Goal: Task Accomplishment & Management: Use online tool/utility

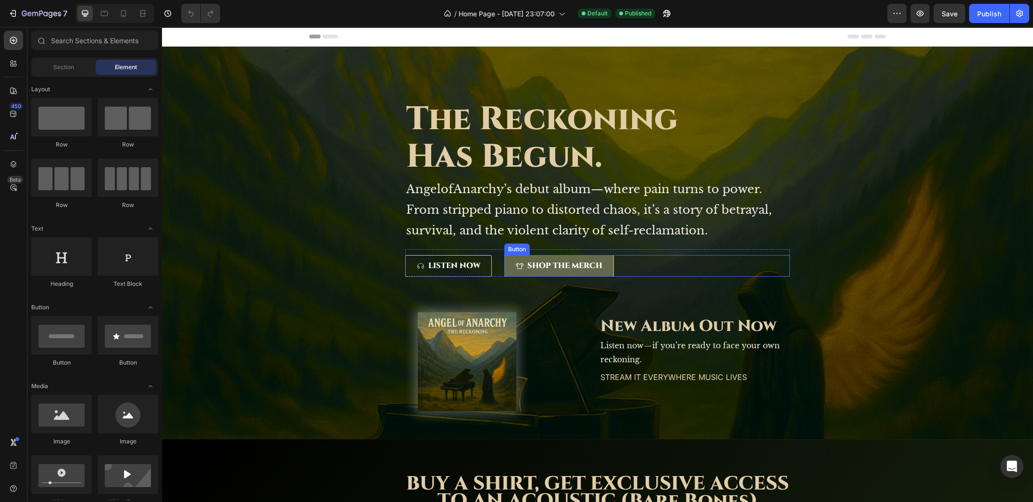
click at [606, 267] on button "SHOP THE MERCH" at bounding box center [559, 266] width 110 height 22
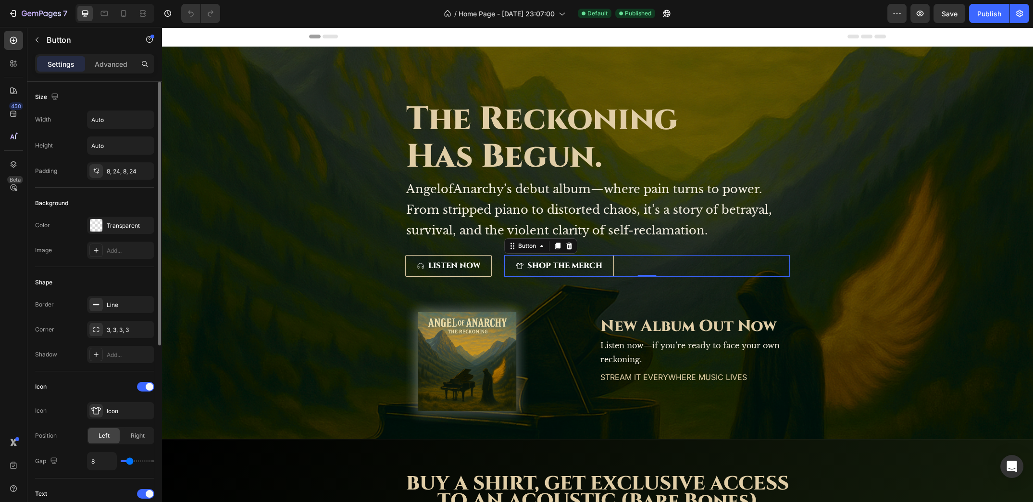
click at [110, 72] on div "Settings Advanced" at bounding box center [94, 63] width 119 height 19
click at [111, 69] on div "Advanced" at bounding box center [111, 63] width 48 height 15
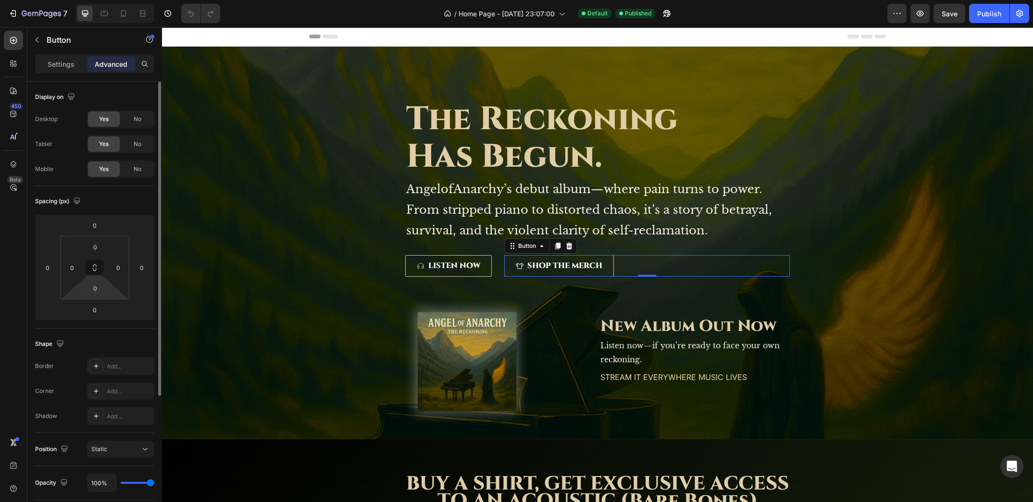
scroll to position [191, 0]
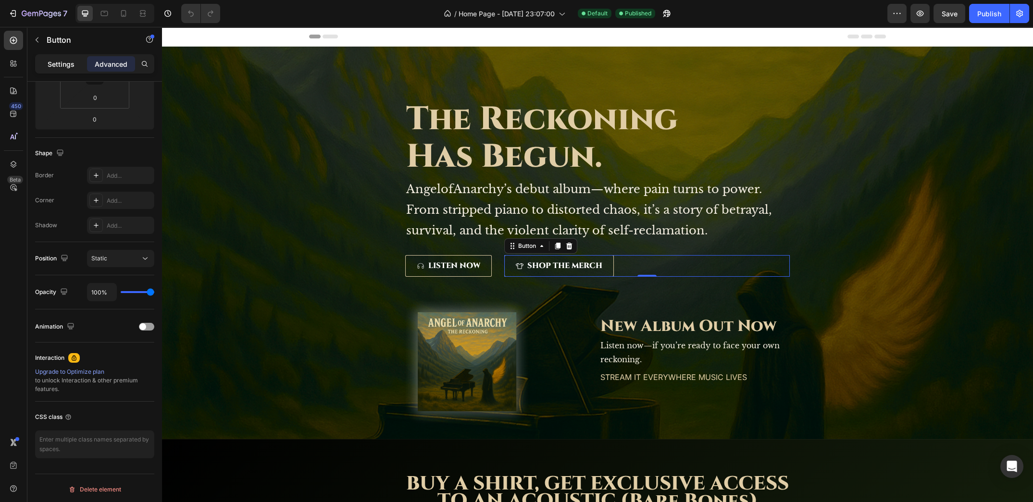
click at [55, 64] on p "Settings" at bounding box center [61, 64] width 27 height 10
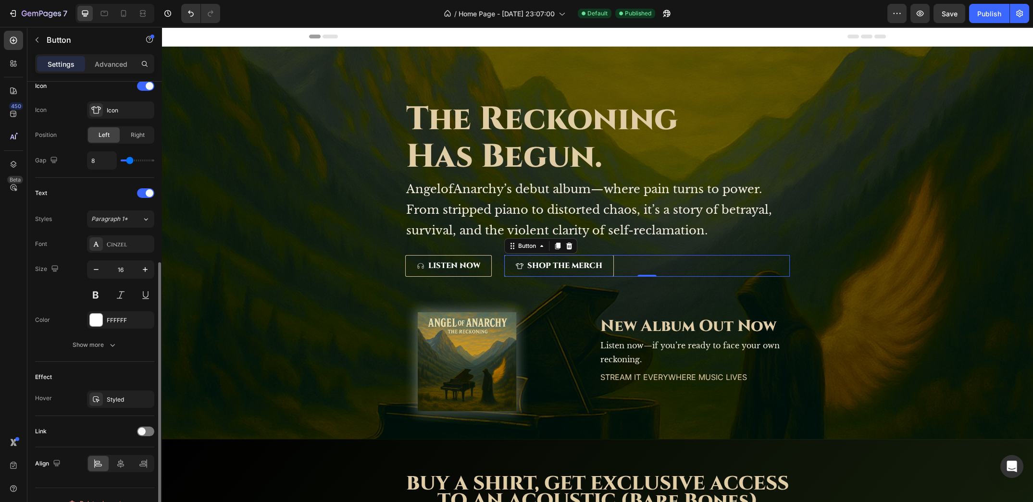
scroll to position [313, 0]
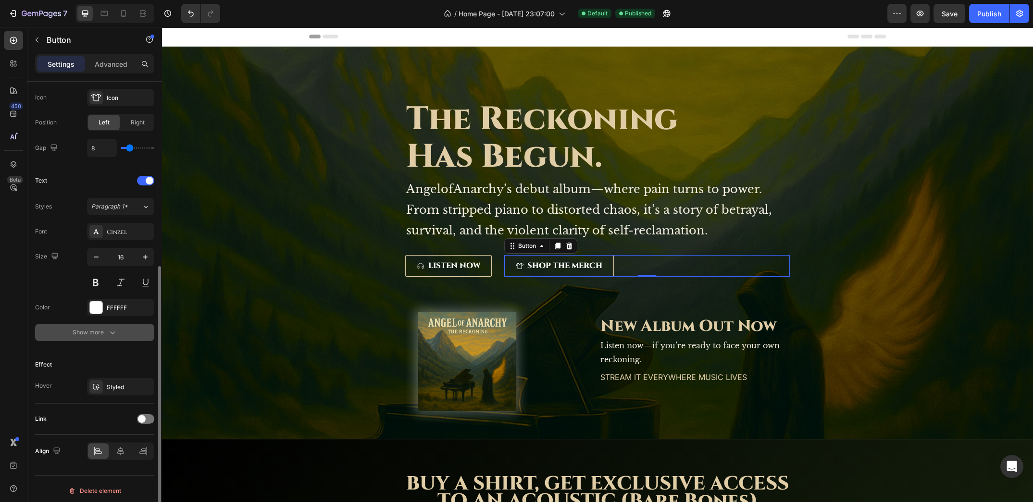
click at [95, 336] on button "Show more" at bounding box center [94, 332] width 119 height 17
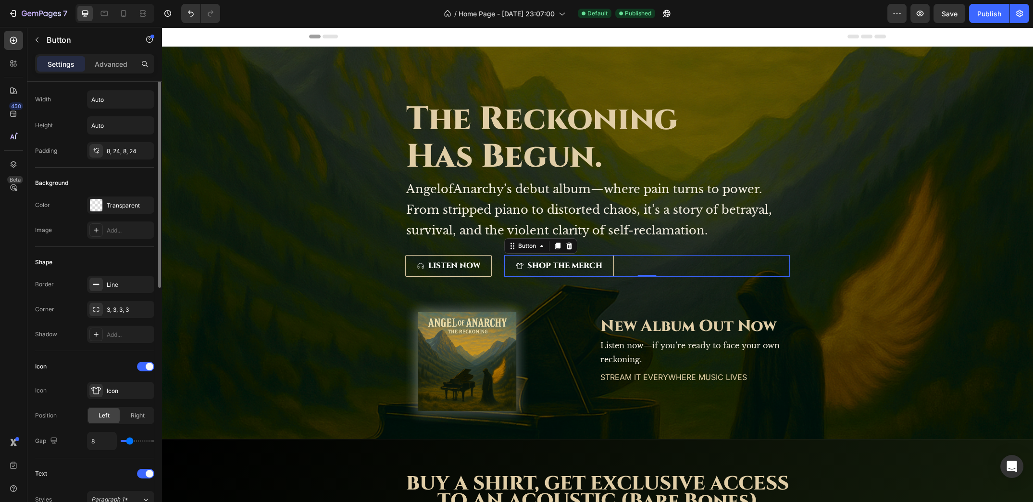
scroll to position [0, 0]
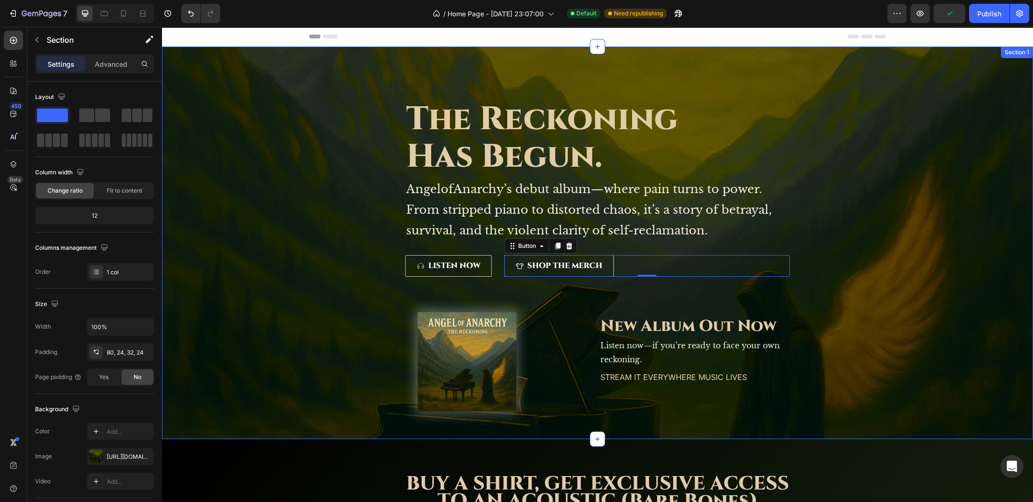
click at [300, 204] on div "The Reckoning Has Begun. Heading AngelofAnarchy’s debut album—where pain turns …" at bounding box center [598, 254] width 848 height 339
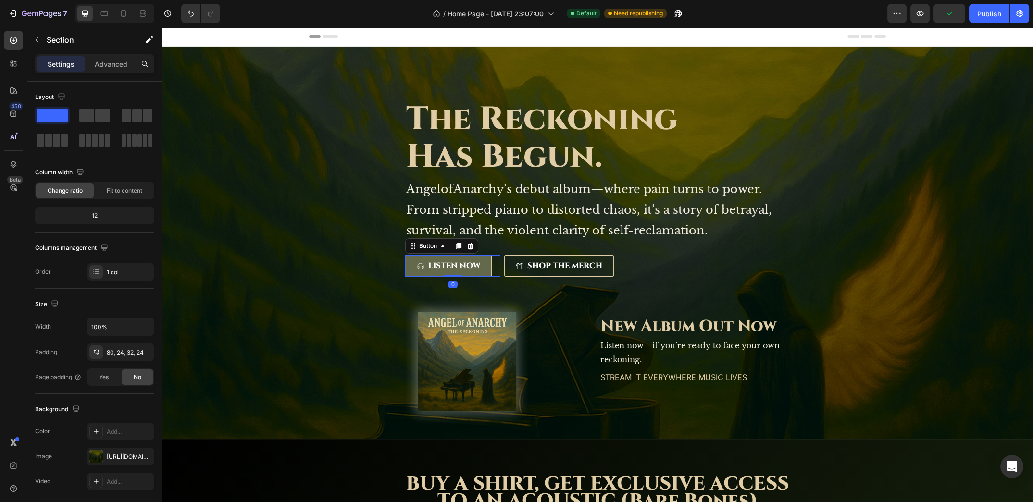
click at [483, 268] on link "LISTEN NOW" at bounding box center [448, 266] width 87 height 22
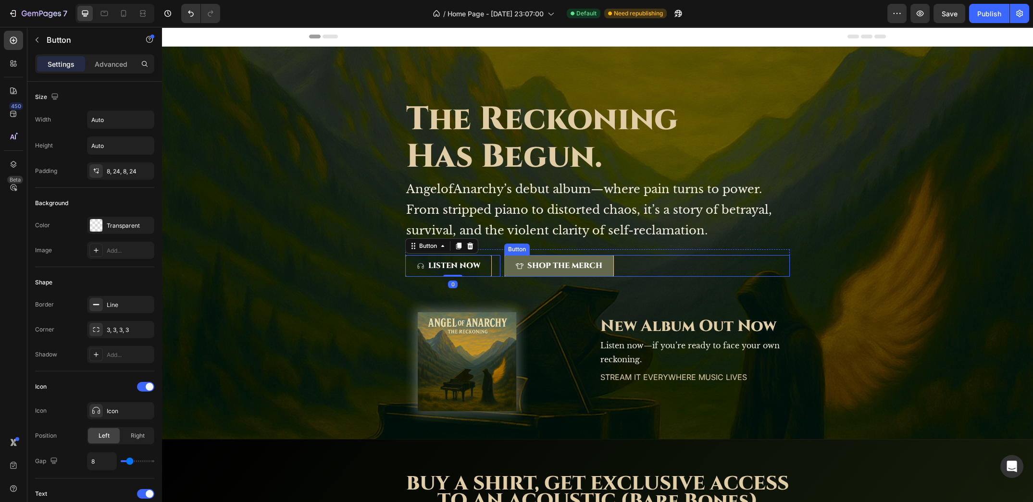
click at [505, 269] on button "SHOP THE MERCH" at bounding box center [559, 266] width 110 height 22
click at [527, 246] on div "Button" at bounding box center [527, 246] width 22 height 9
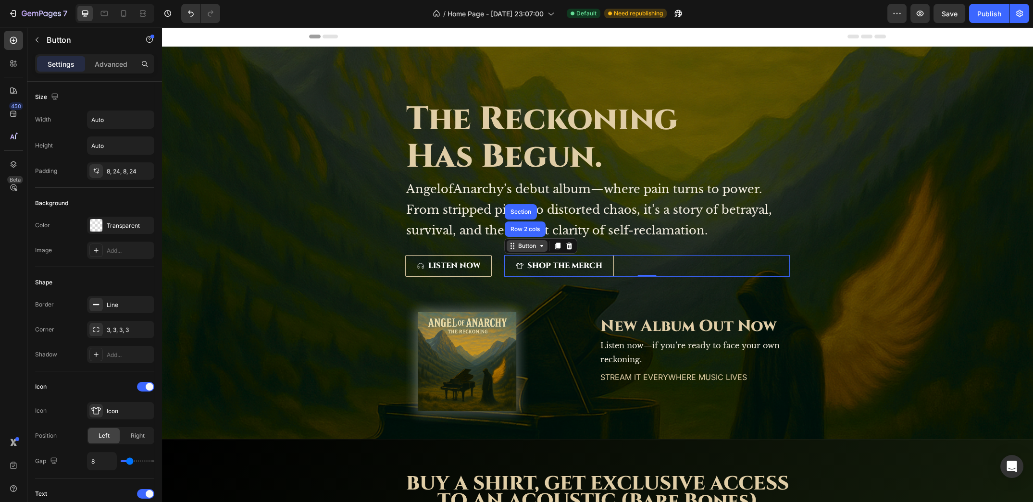
click at [527, 246] on div "Button" at bounding box center [527, 246] width 22 height 9
click at [106, 62] on p "Advanced" at bounding box center [111, 64] width 33 height 10
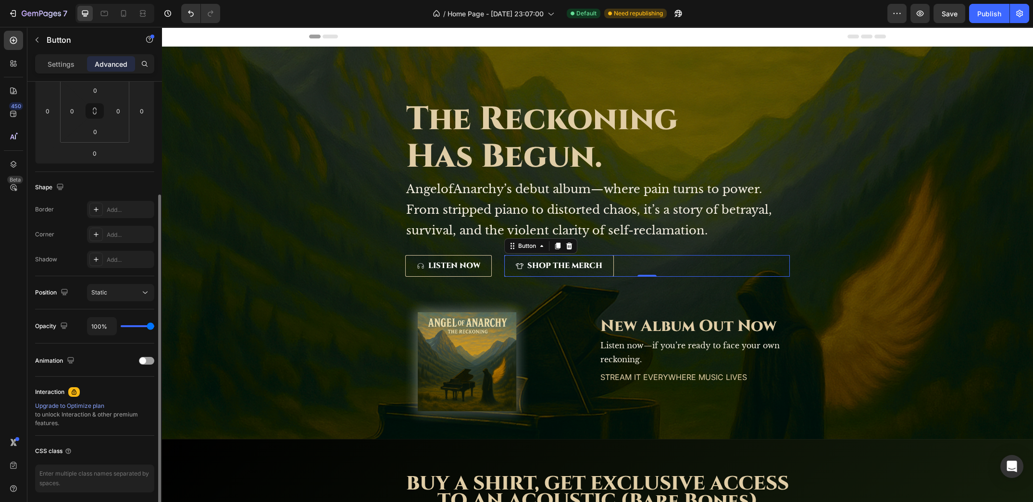
scroll to position [191, 0]
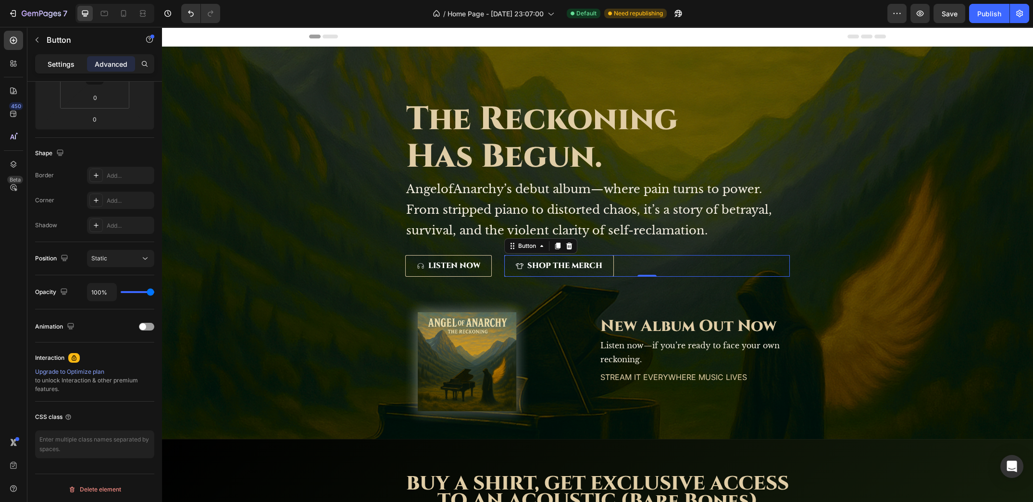
click at [62, 66] on p "Settings" at bounding box center [61, 64] width 27 height 10
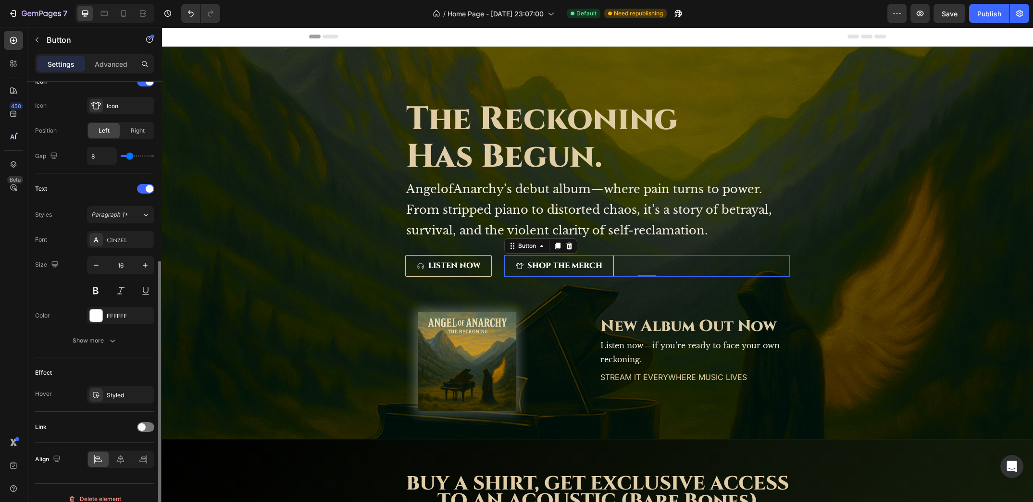
scroll to position [313, 0]
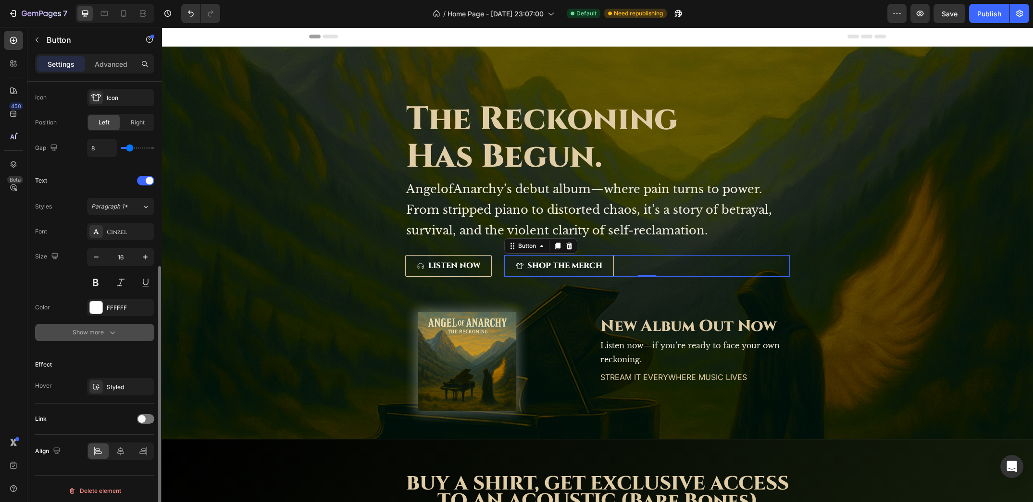
click at [104, 330] on div "Show more" at bounding box center [95, 333] width 45 height 10
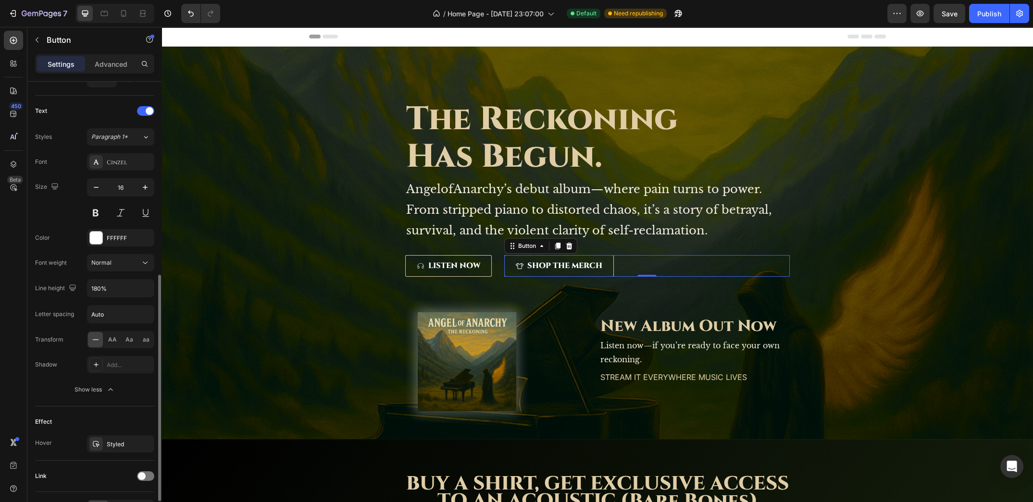
scroll to position [439, 0]
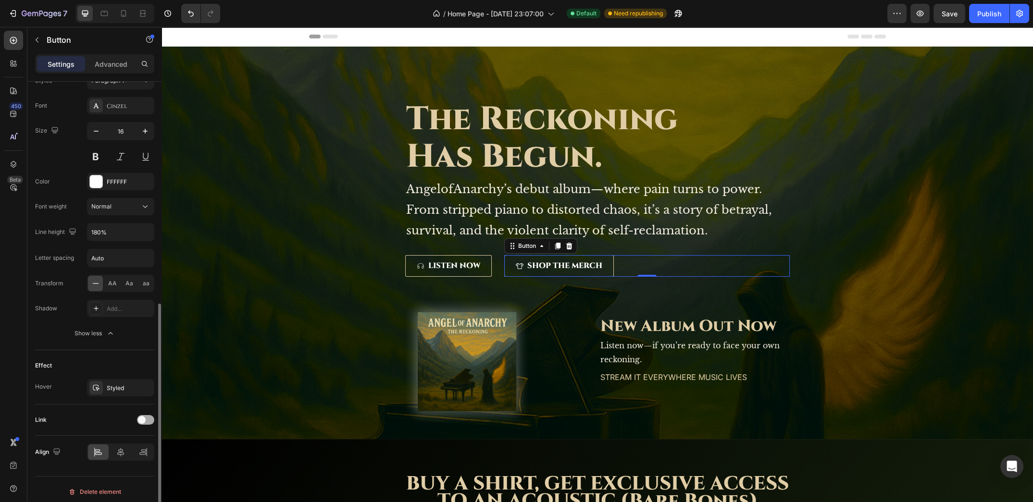
click at [150, 418] on div at bounding box center [145, 420] width 17 height 10
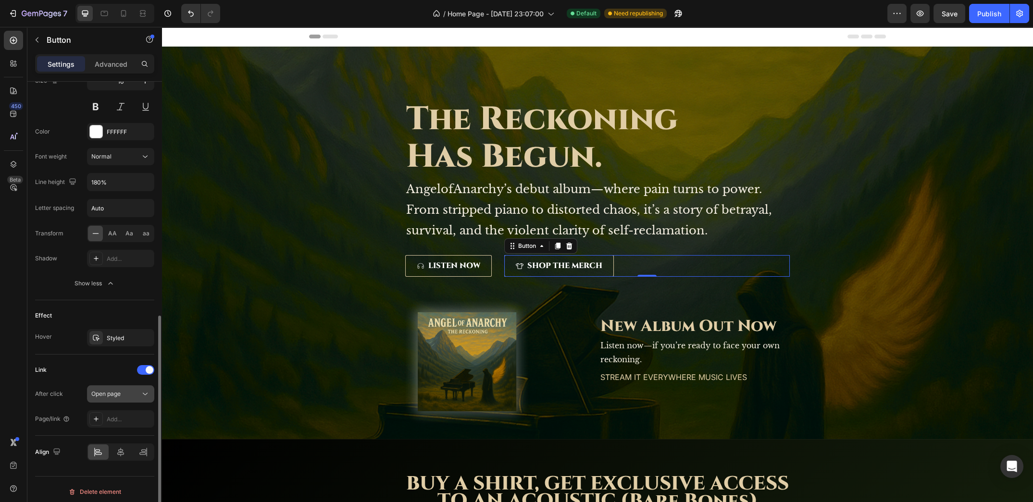
click at [135, 395] on button "Open page" at bounding box center [120, 393] width 67 height 17
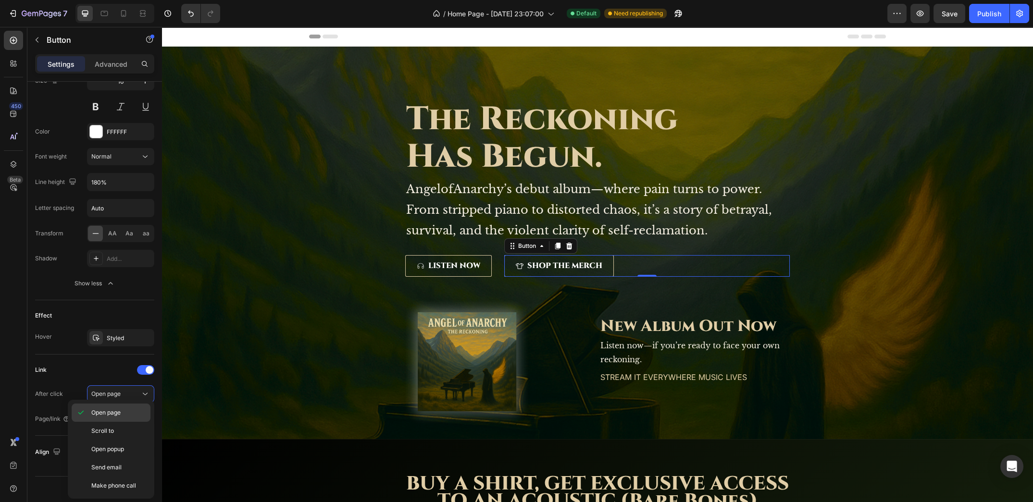
click at [125, 415] on p "Open page" at bounding box center [118, 413] width 55 height 9
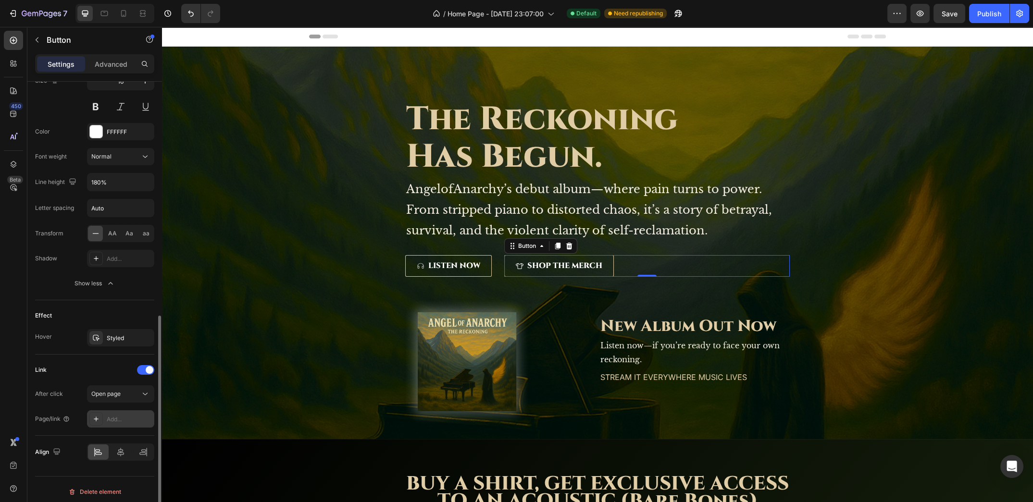
click at [118, 415] on div "Add..." at bounding box center [129, 419] width 45 height 9
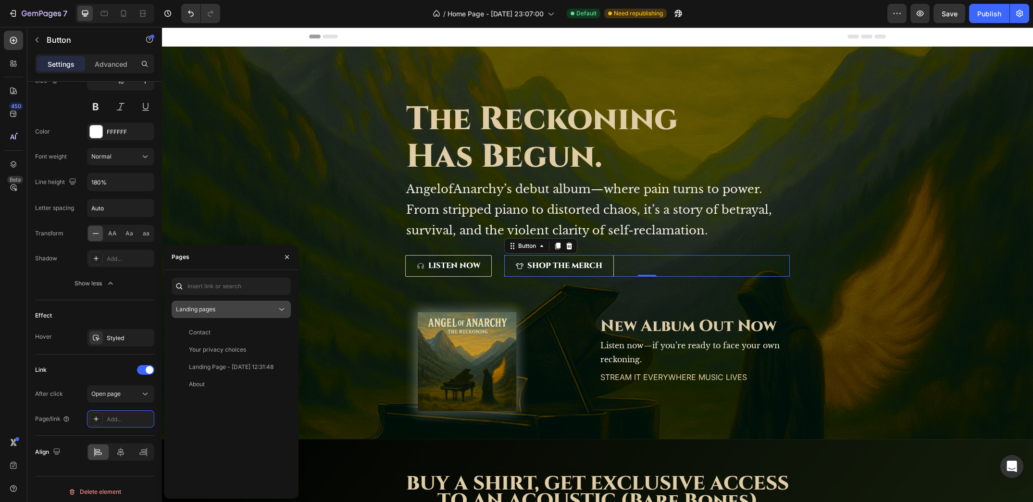
click at [276, 310] on div "Landing pages" at bounding box center [226, 309] width 101 height 9
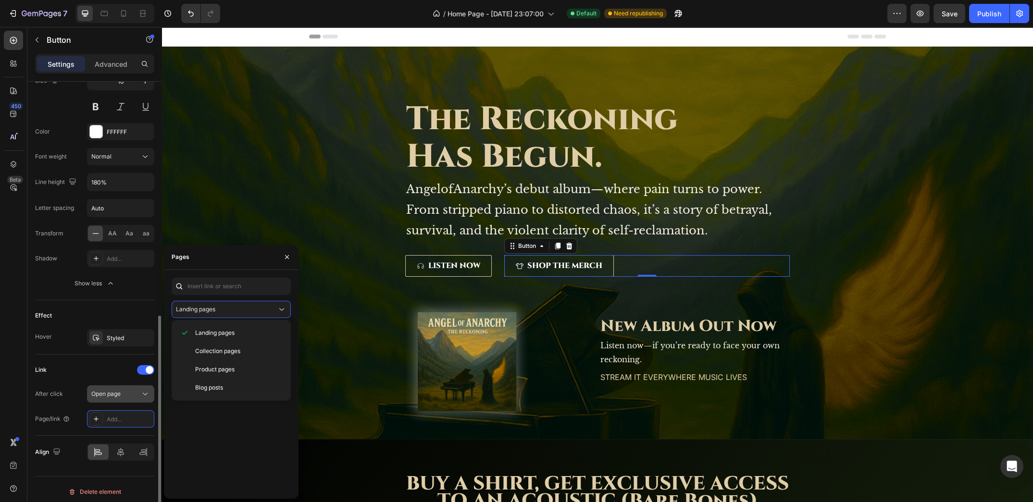
click at [130, 391] on div "Open page" at bounding box center [115, 394] width 49 height 9
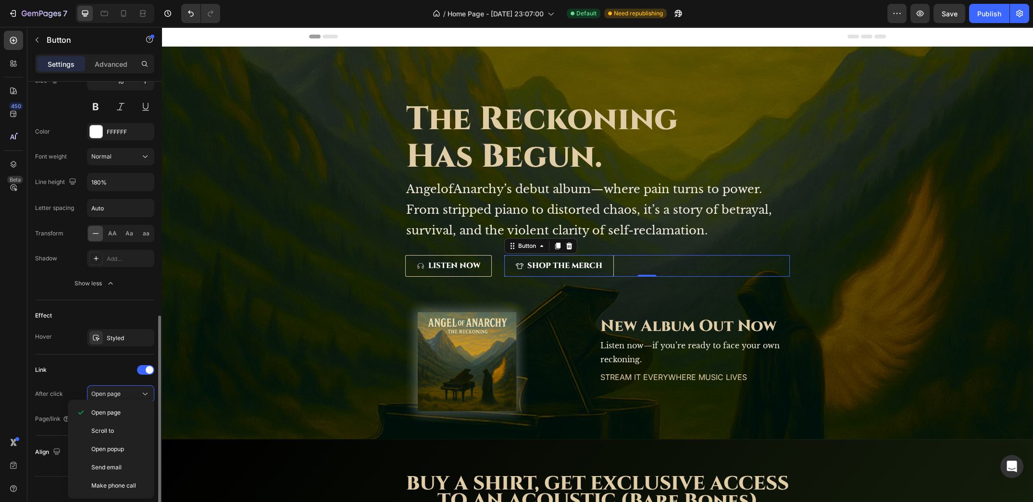
click at [73, 385] on div "After click Open page" at bounding box center [94, 393] width 119 height 17
click at [112, 415] on div "Add..." at bounding box center [129, 419] width 45 height 9
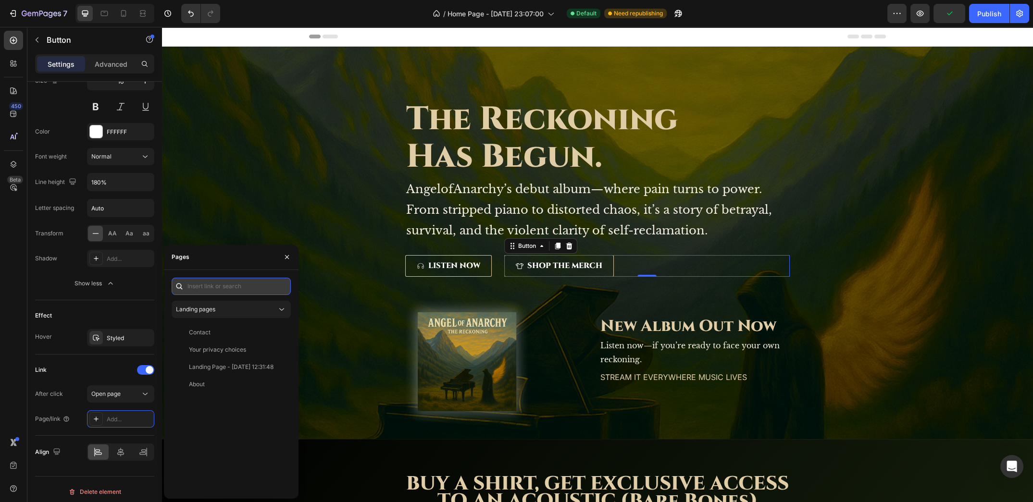
paste input "https://angelofanarchymusic.com/products/unisex-oversized-boxy-tee"
type input "https://angelofanarchymusic.com/products/unisex-oversized-boxy-tee"
click at [249, 311] on div "https://angelofanarchymusic.com/products/unisex-oversized-boxy-tee" at bounding box center [220, 309] width 62 height 9
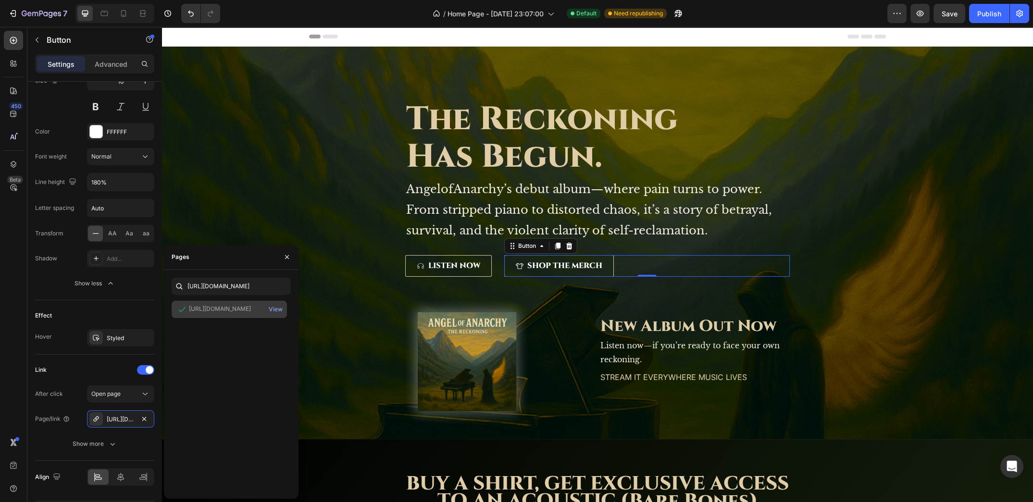
scroll to position [0, 0]
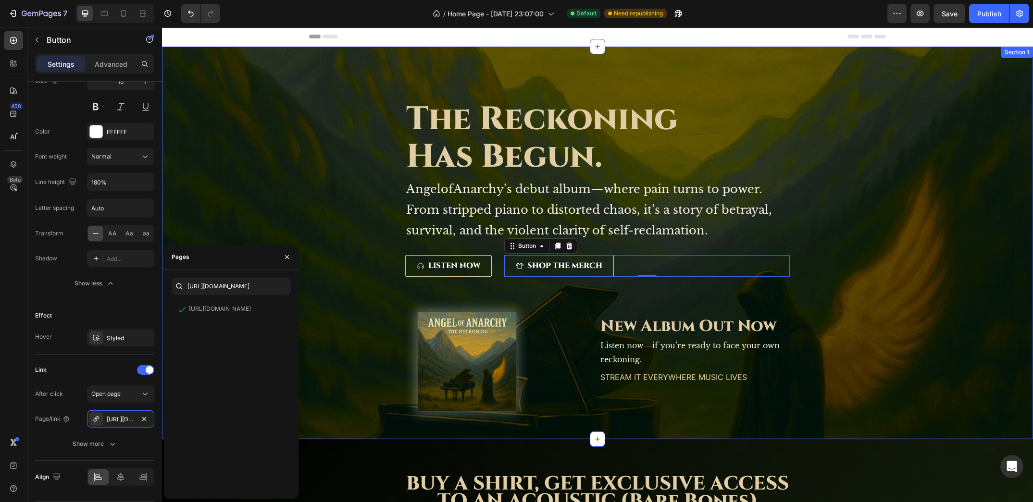
click at [840, 210] on div "The Reckoning Has Begun. Heading AngelofAnarchy’s debut album—where pain turns …" at bounding box center [598, 254] width 848 height 339
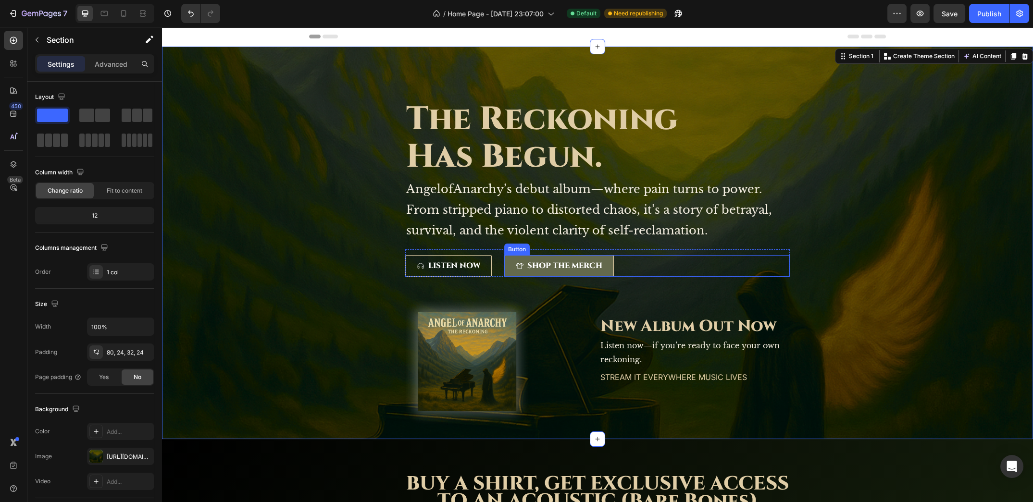
click at [603, 269] on link "SHOP THE MERCH" at bounding box center [559, 266] width 110 height 22
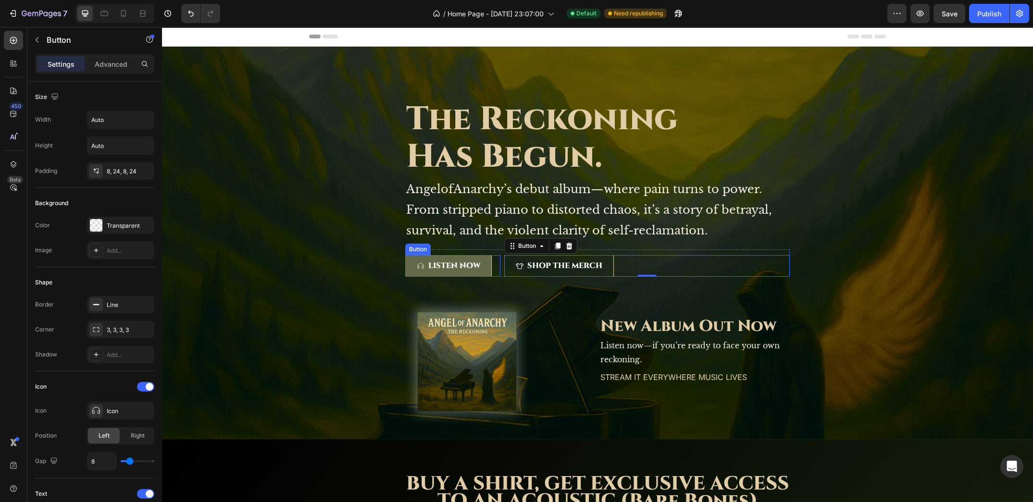
click at [483, 271] on link "LISTEN NOW" at bounding box center [448, 266] width 87 height 22
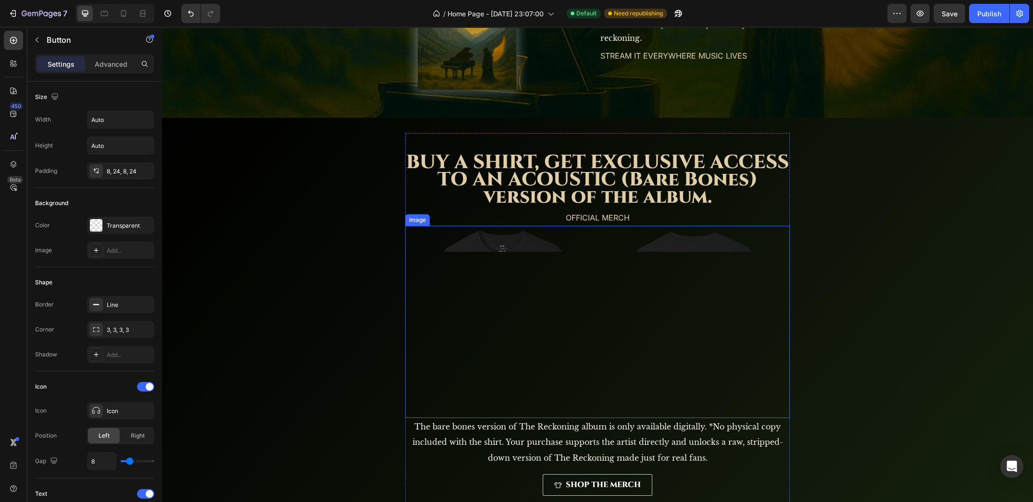
scroll to position [360, 0]
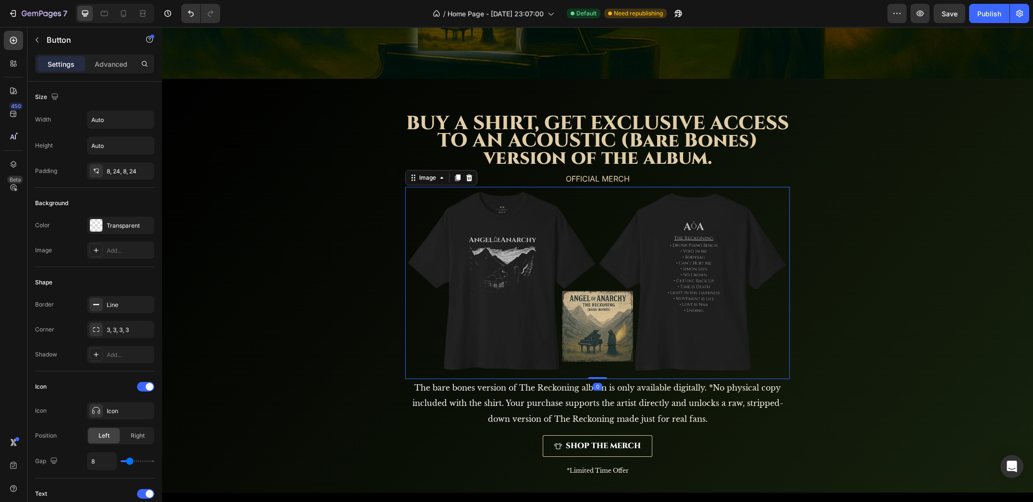
click at [635, 247] on img at bounding box center [597, 283] width 385 height 192
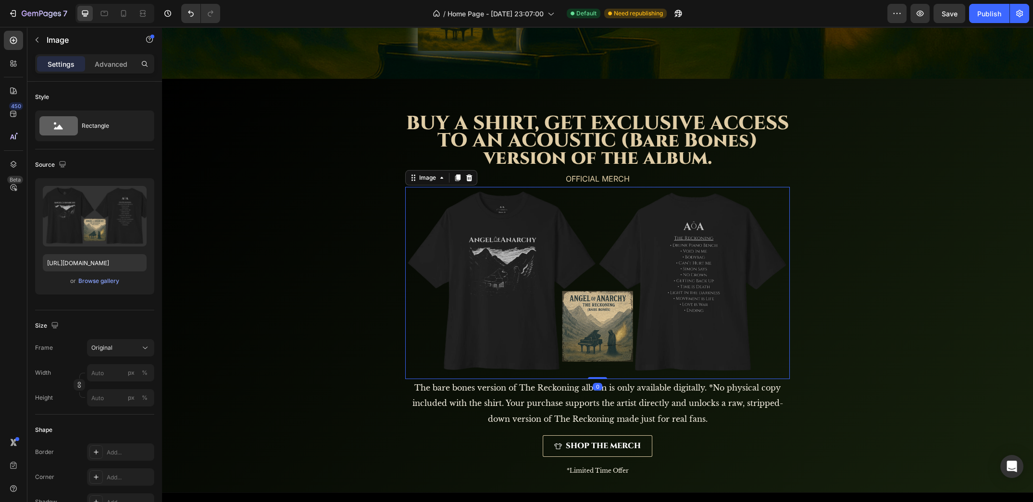
scroll to position [578, 0]
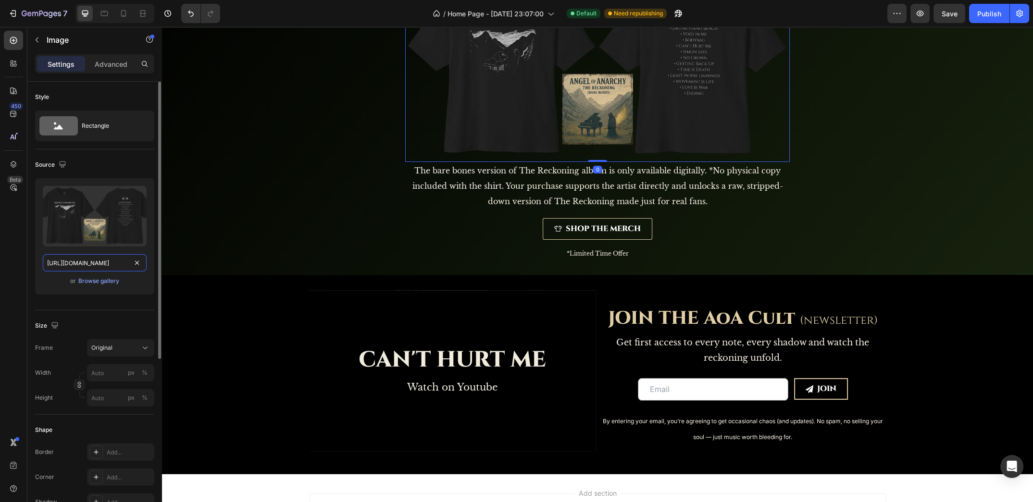
click at [100, 264] on input "[URL][DOMAIN_NAME]" at bounding box center [95, 262] width 104 height 17
click at [141, 310] on div "Size Frame Original Width px % Height px %" at bounding box center [94, 362] width 119 height 104
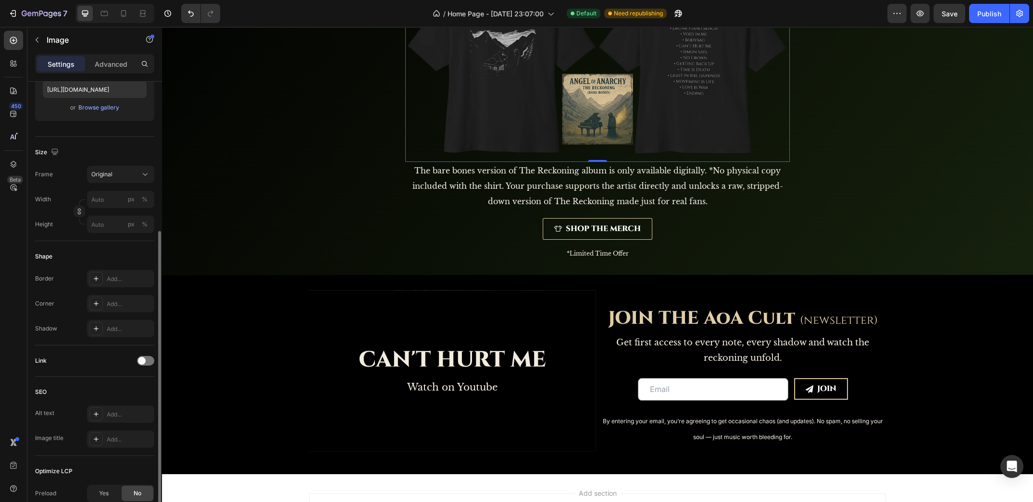
scroll to position [275, 0]
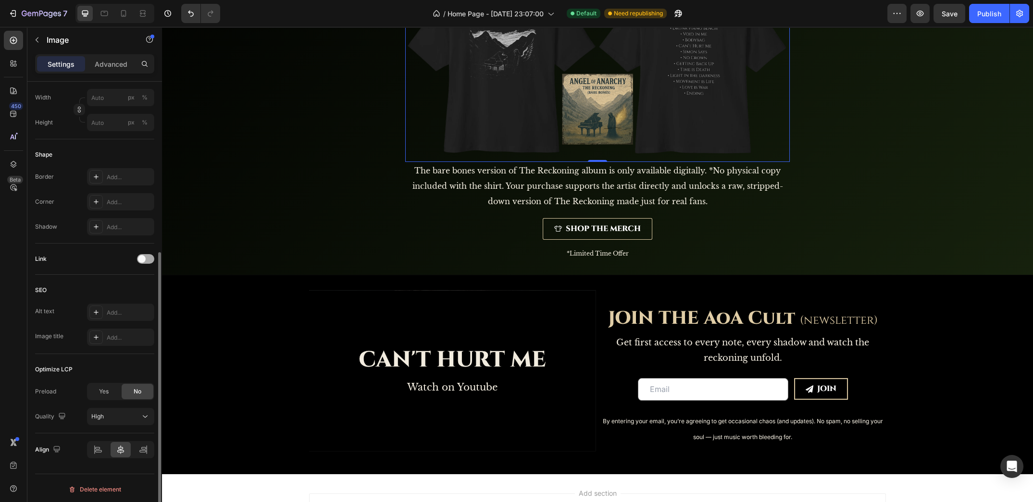
click at [150, 255] on div at bounding box center [145, 259] width 17 height 10
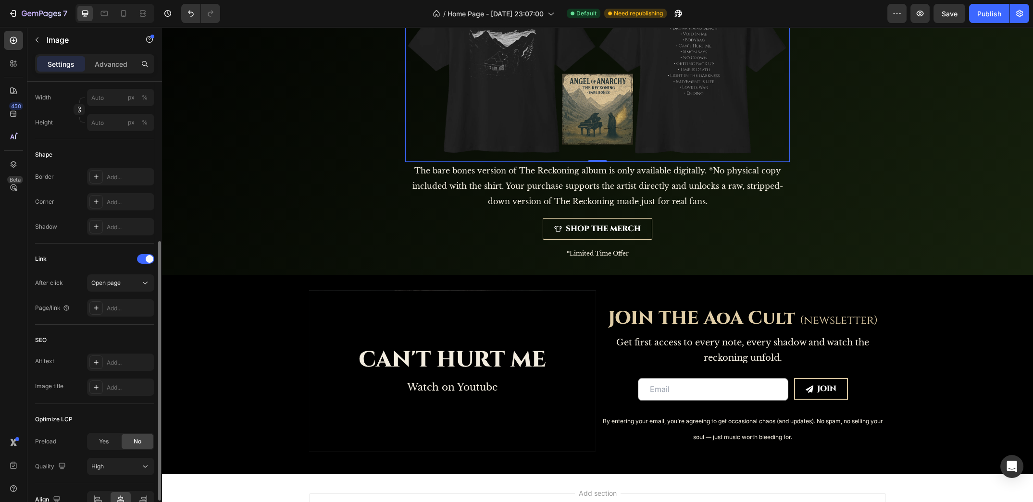
click at [124, 290] on div "After click Open page Page/link Add..." at bounding box center [94, 295] width 119 height 42
click at [129, 286] on button "Open page" at bounding box center [120, 282] width 67 height 17
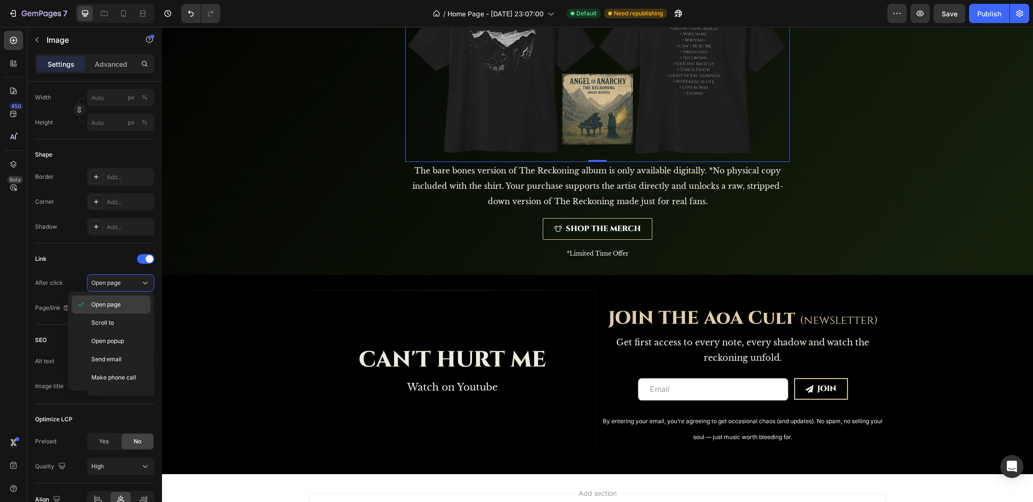
click at [127, 308] on p "Open page" at bounding box center [118, 304] width 55 height 9
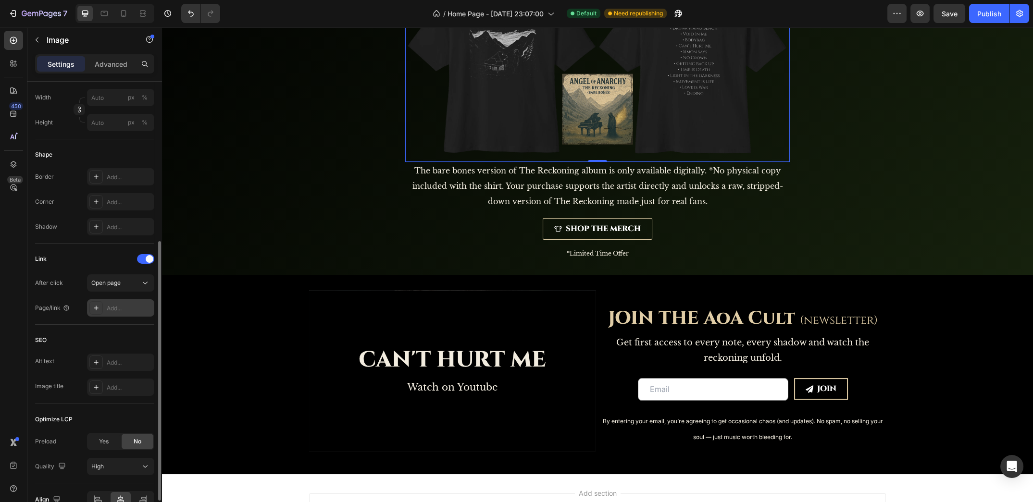
click at [115, 306] on div "Add..." at bounding box center [129, 308] width 45 height 9
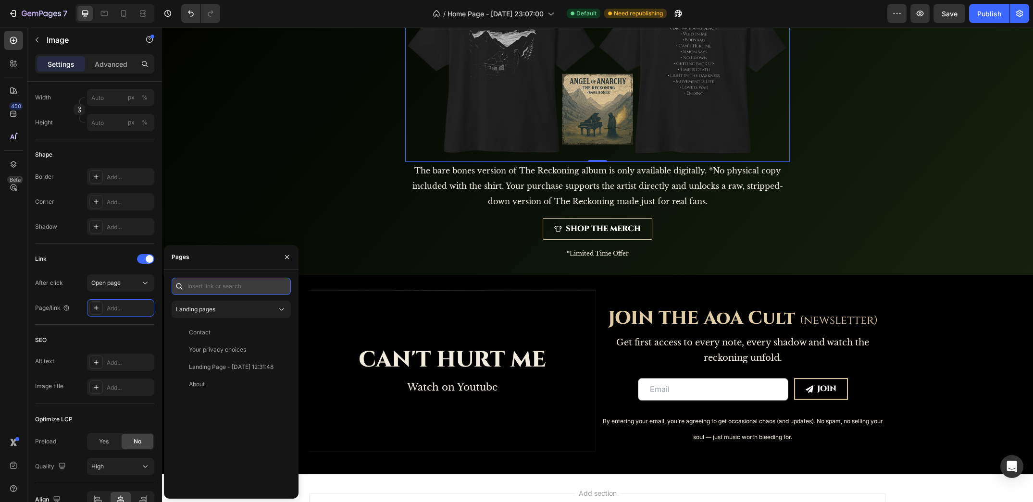
click at [225, 290] on input "text" at bounding box center [231, 286] width 119 height 17
paste input "https://angelofanarchymusic.com/products/unisex-oversized-boxy-tee"
type input "https://angelofanarchymusic.com/products/unisex-oversized-boxy-tee"
click at [241, 309] on div "https://angelofanarchymusic.com/products/unisex-oversized-boxy-tee" at bounding box center [220, 309] width 62 height 9
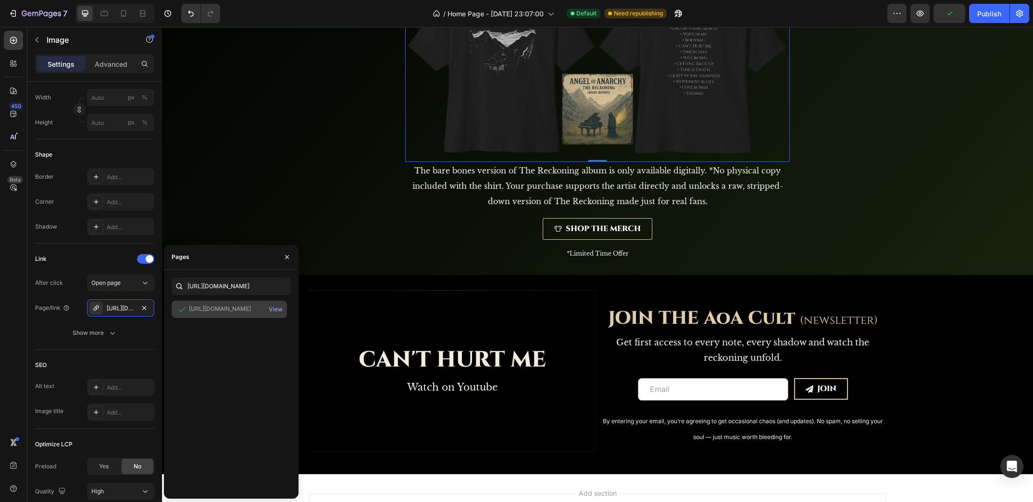
scroll to position [0, 0]
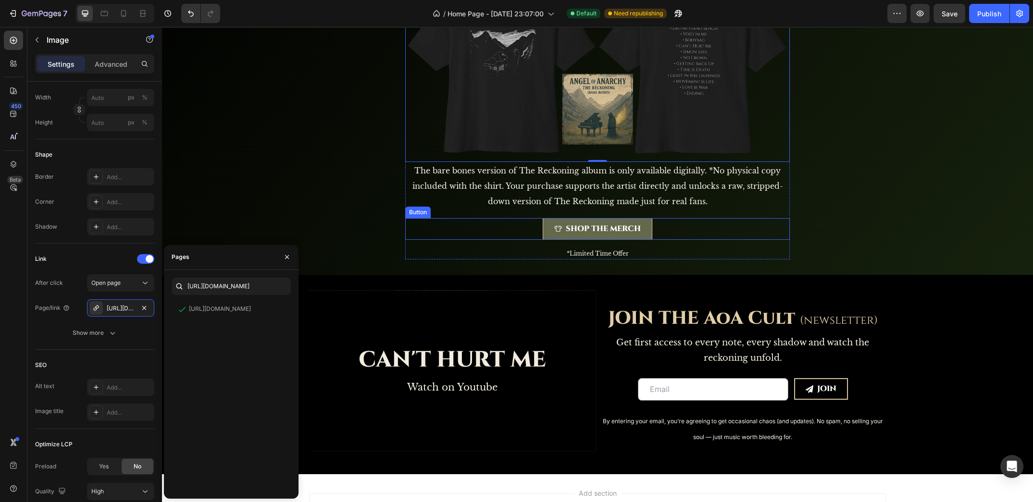
click at [639, 225] on button "SHOP THE MERCH" at bounding box center [598, 229] width 110 height 22
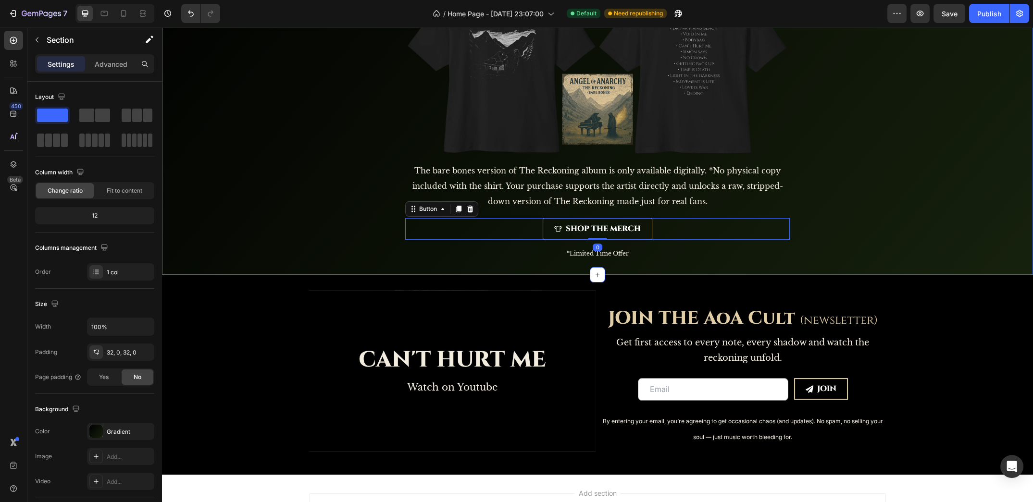
click at [346, 217] on div "BUY A SHIRT, GET EXCLUSIVE ACCESS TO AN ACOUSTIC (Bare Bones) version of the al…" at bounding box center [597, 67] width 871 height 383
click at [642, 229] on button "SHOP THE MERCH" at bounding box center [598, 229] width 110 height 22
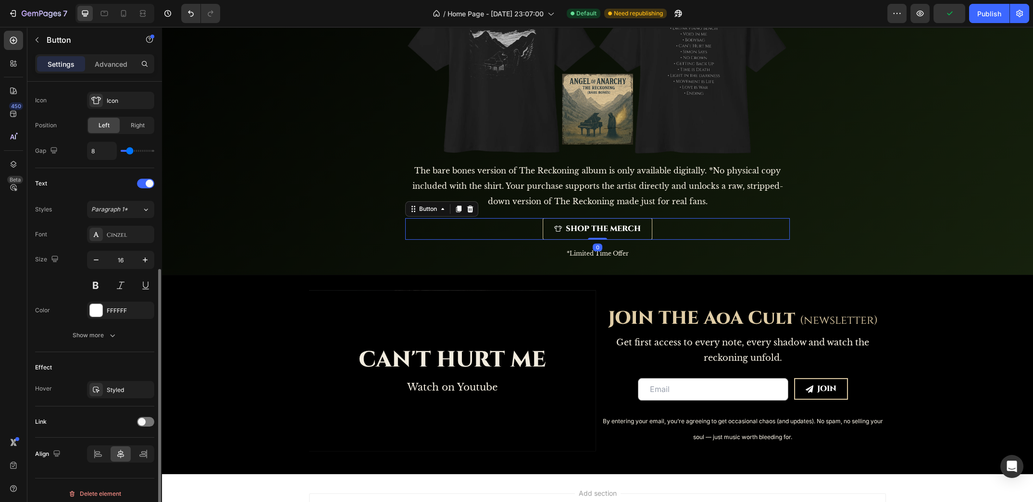
scroll to position [313, 0]
click at [149, 416] on div at bounding box center [145, 419] width 17 height 10
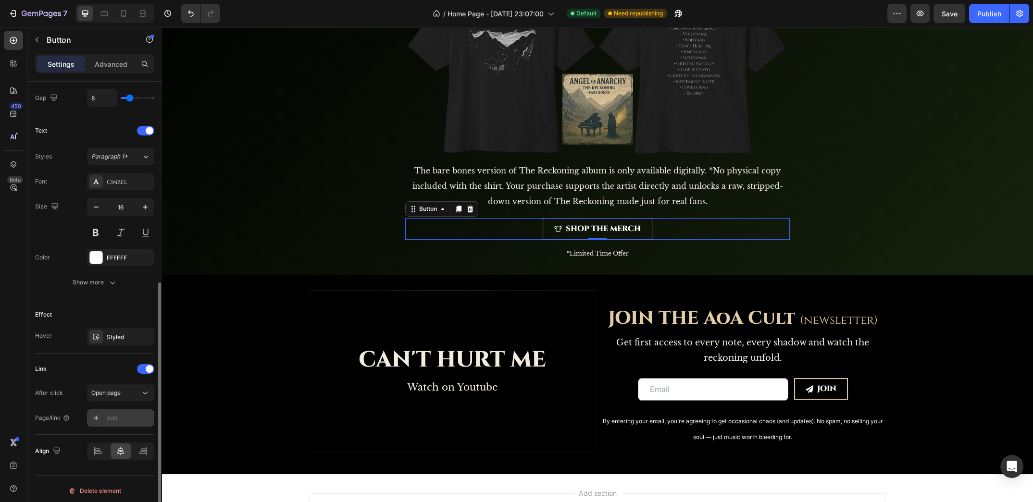
click at [131, 415] on div "Add..." at bounding box center [129, 418] width 45 height 9
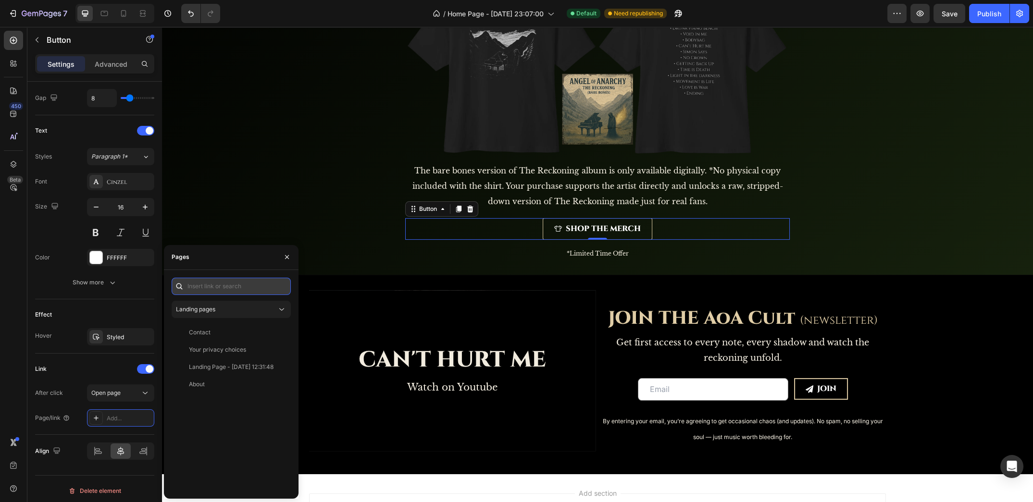
click at [220, 279] on input "text" at bounding box center [231, 286] width 119 height 17
paste input "https://angelofanarchymusic.com/products/unisex-oversized-boxy-tee"
type input "https://angelofanarchymusic.com/products/unisex-oversized-boxy-tee"
click at [238, 310] on div "https://angelofanarchymusic.com/products/unisex-oversized-boxy-tee" at bounding box center [220, 309] width 62 height 9
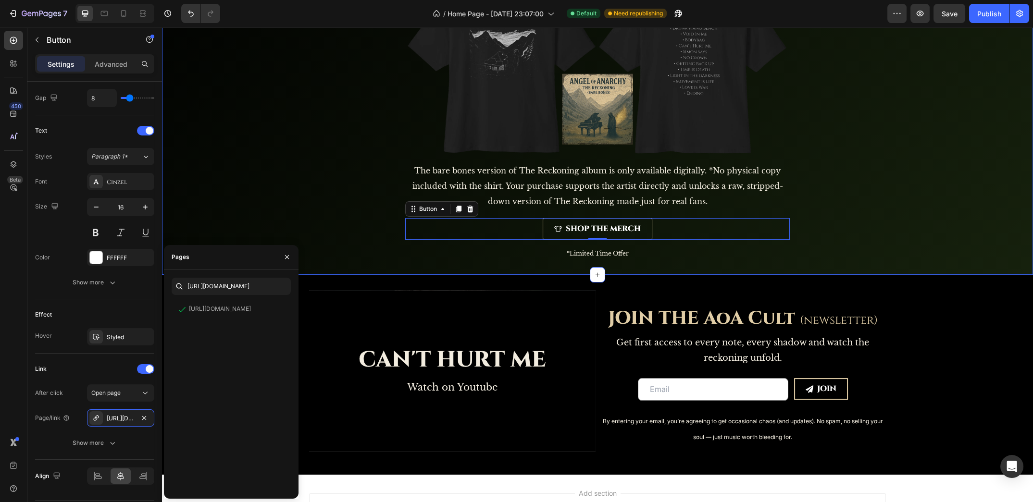
scroll to position [136, 0]
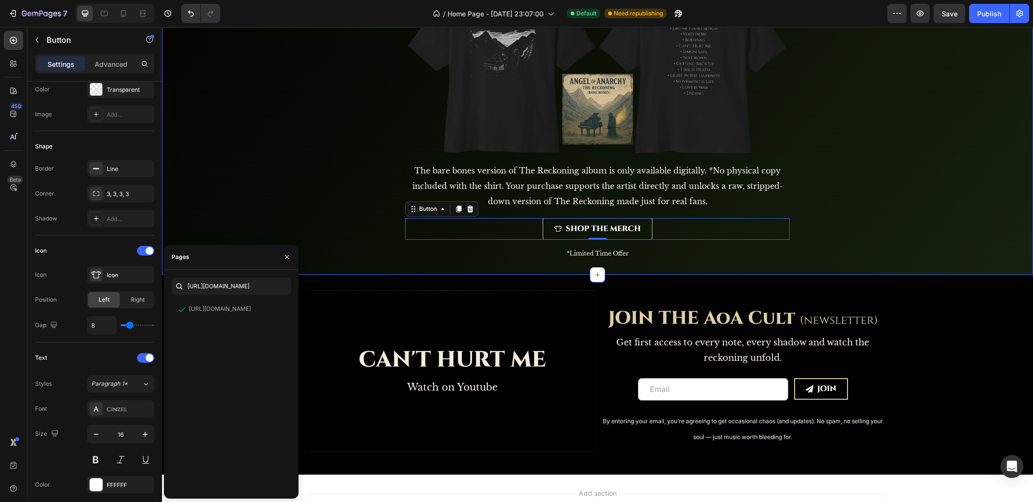
click at [301, 195] on div "BUY A SHIRT, GET EXCLUSIVE ACCESS TO AN ACOUSTIC (Bare Bones) version of the al…" at bounding box center [597, 67] width 871 height 383
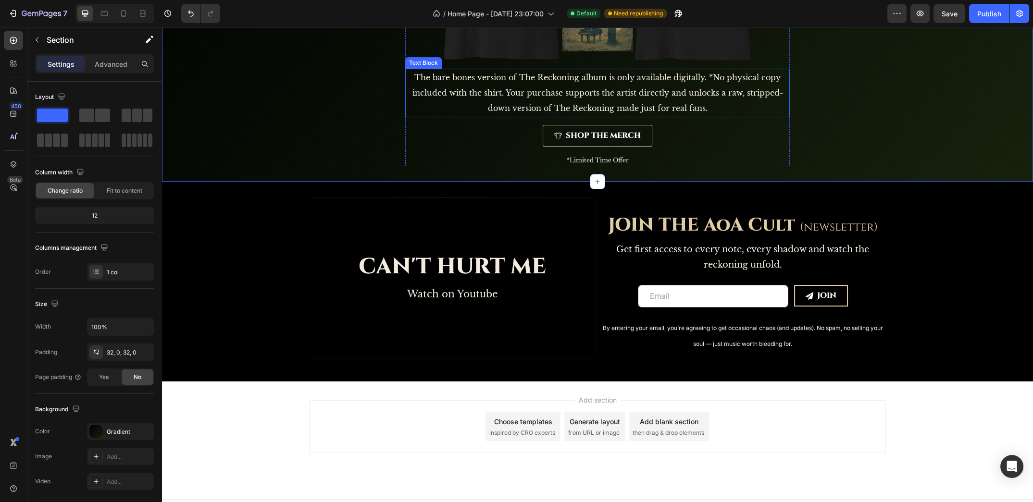
scroll to position [663, 0]
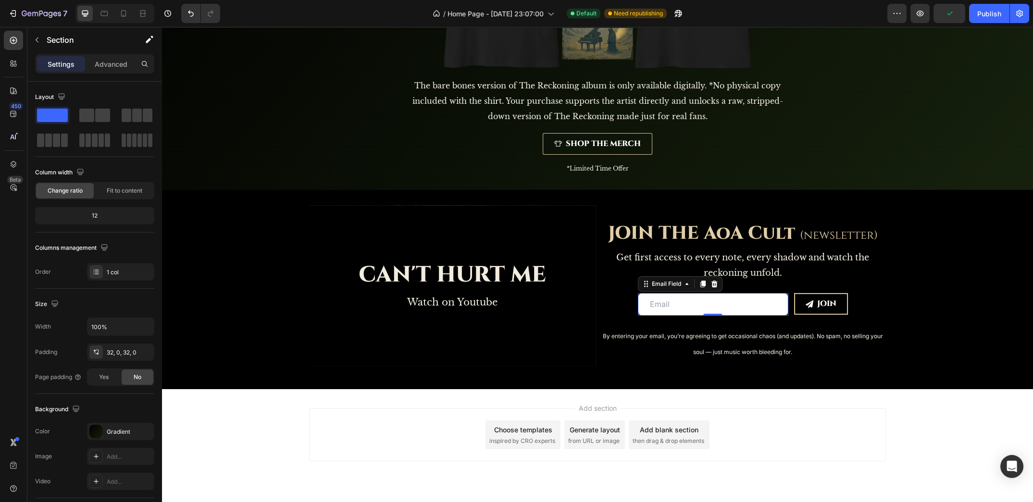
click at [677, 304] on input "email" at bounding box center [713, 304] width 150 height 23
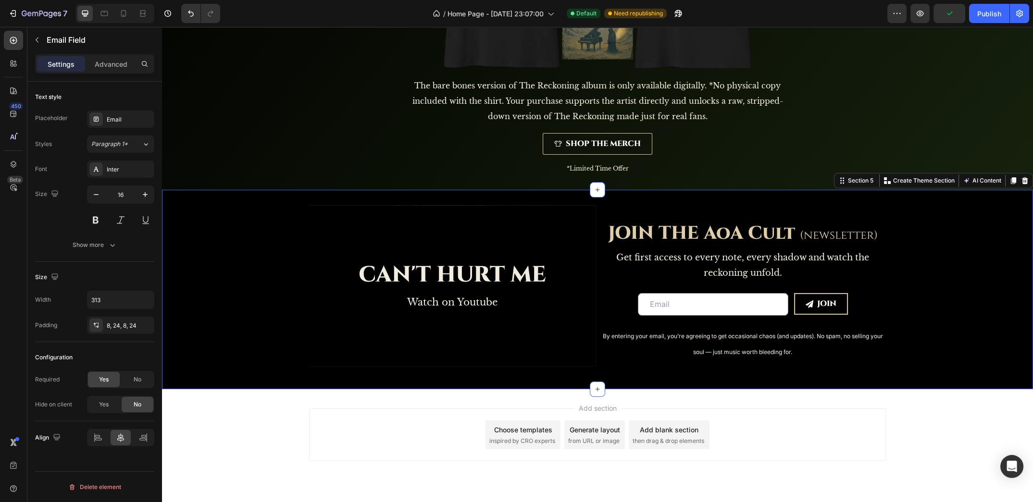
click at [883, 299] on div "CAN'T HURT ME Heading Watch on Youtube Text Block Hero Banner JOIN THE AoA Cult…" at bounding box center [597, 289] width 871 height 169
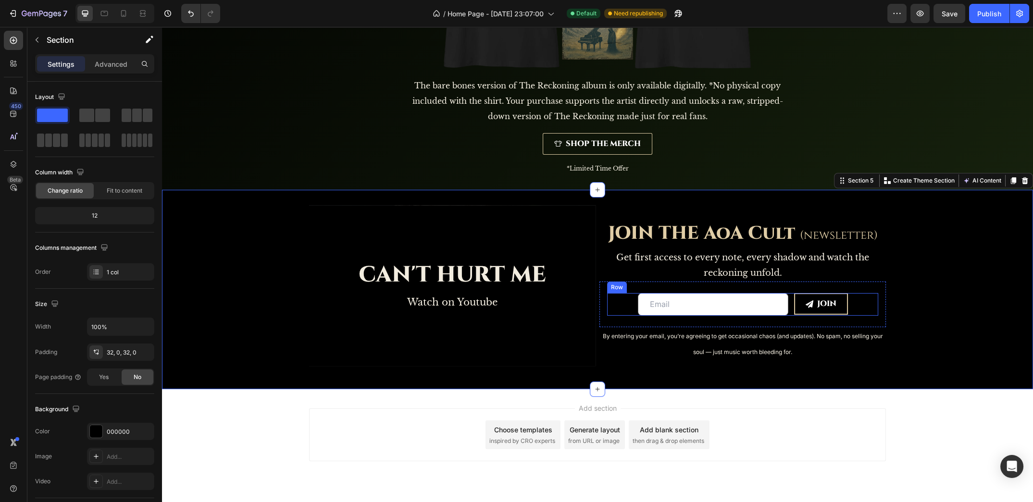
click at [860, 306] on div "Email Field JOIN Submit Button Row" at bounding box center [742, 304] width 271 height 23
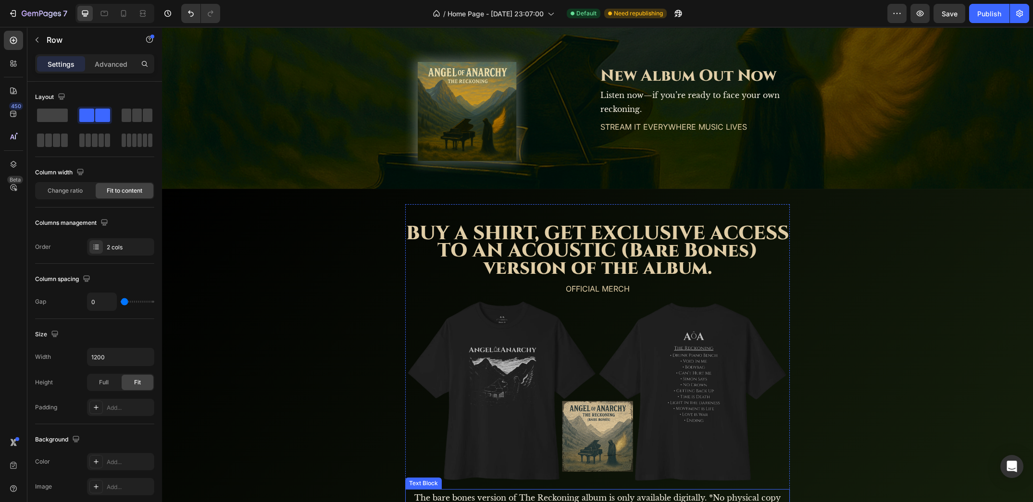
scroll to position [0, 0]
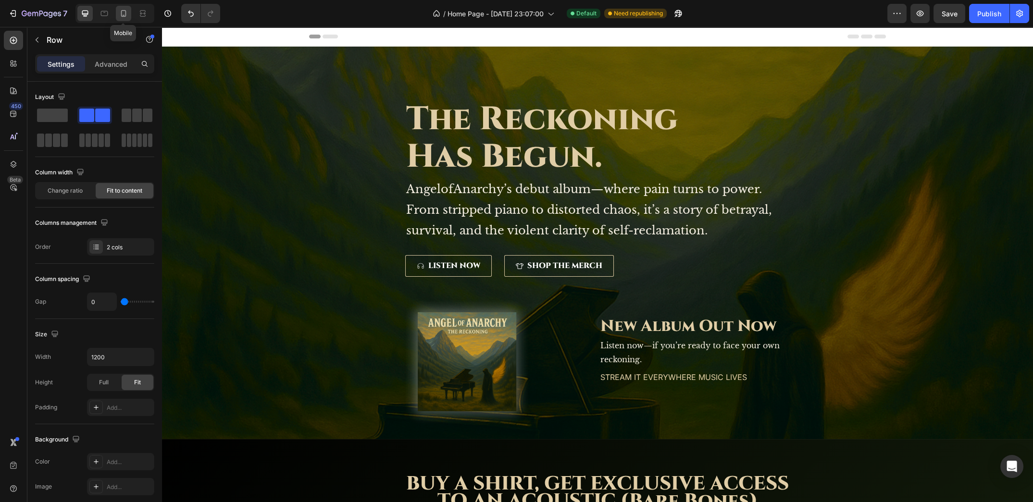
click at [119, 12] on icon at bounding box center [124, 14] width 10 height 10
type input "100%"
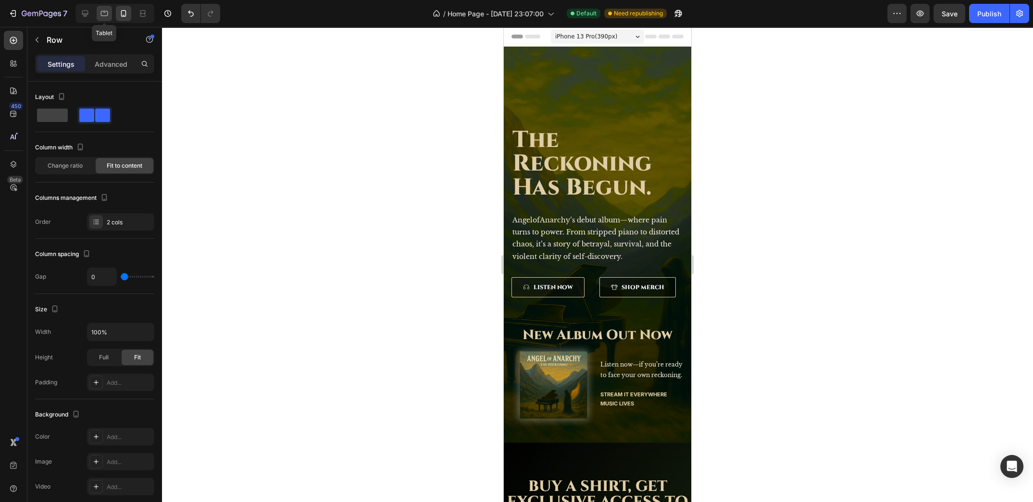
click at [98, 13] on div at bounding box center [104, 13] width 15 height 15
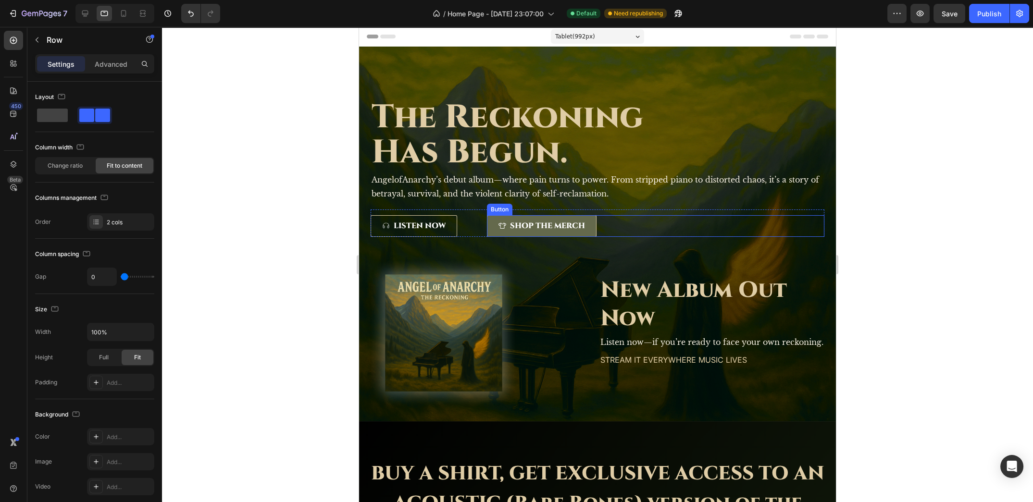
click at [590, 226] on link "SHOP THE MERCH" at bounding box center [542, 226] width 110 height 22
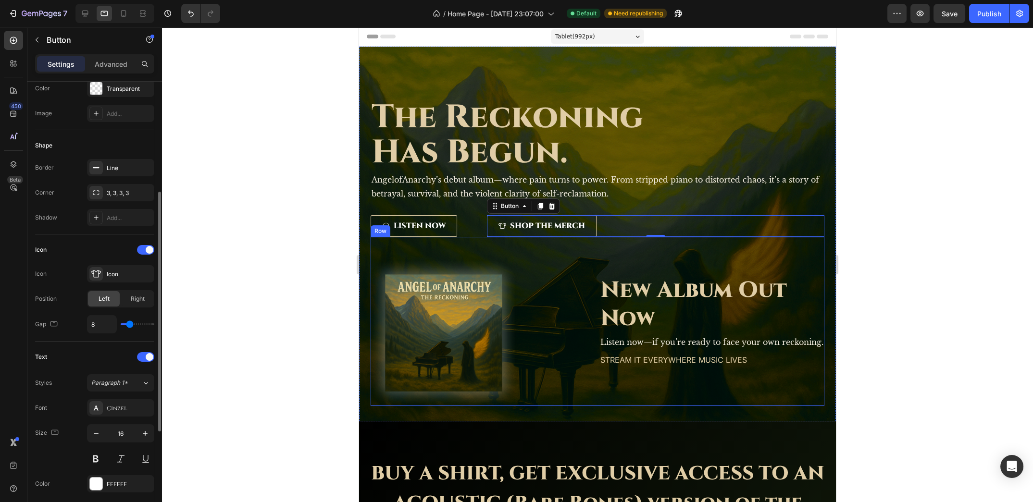
scroll to position [388, 0]
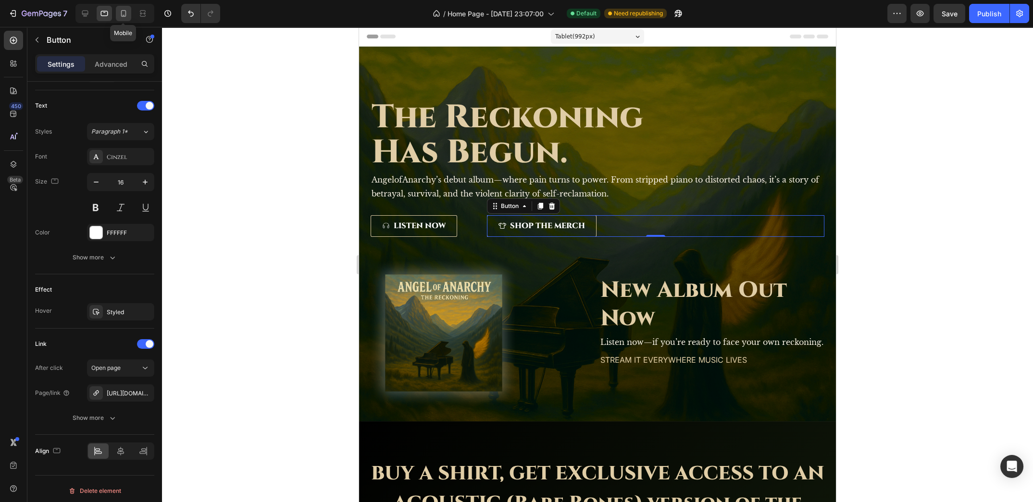
click at [124, 17] on icon at bounding box center [123, 13] width 5 height 7
type input "14"
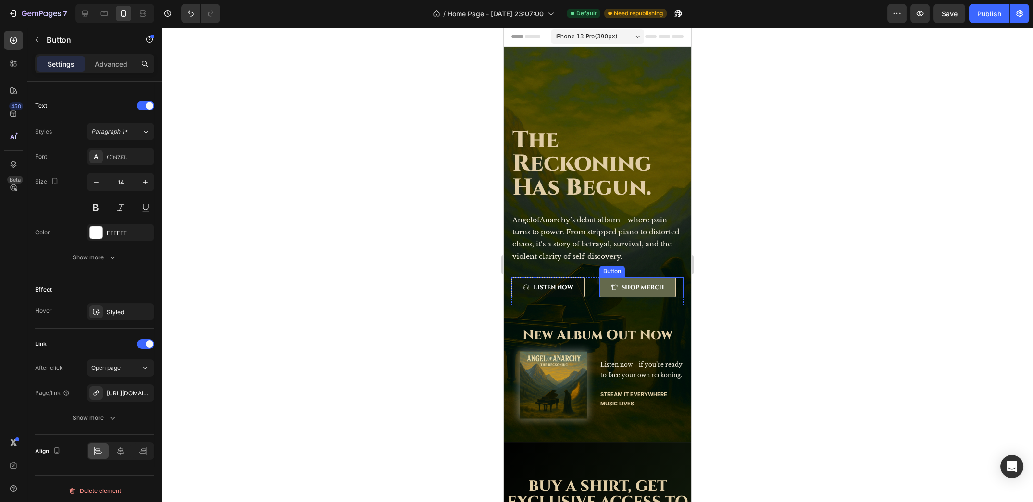
click at [662, 283] on button "SHOP MERCH" at bounding box center [637, 287] width 76 height 20
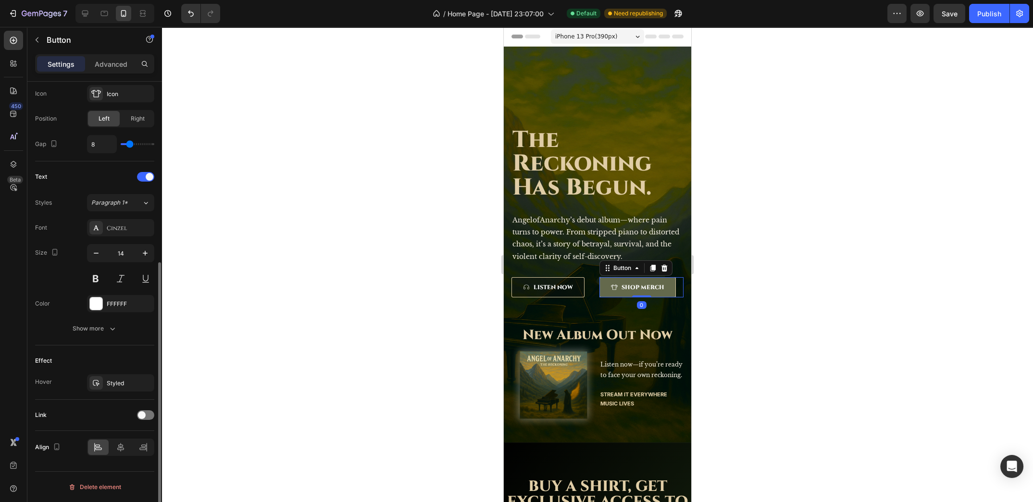
scroll to position [313, 0]
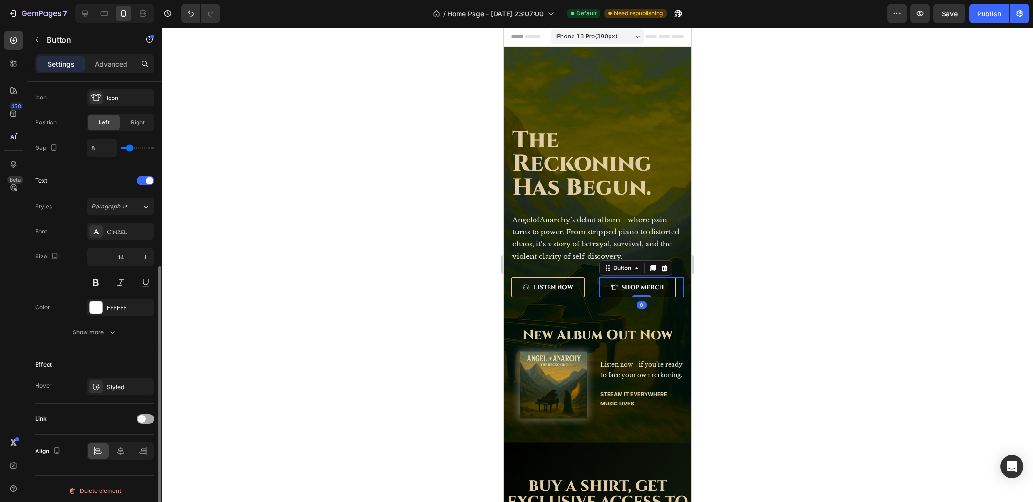
drag, startPoint x: 154, startPoint y: 416, endPoint x: 146, endPoint y: 416, distance: 8.7
click at [155, 416] on div at bounding box center [158, 306] width 7 height 448
click at [149, 415] on div at bounding box center [145, 419] width 17 height 10
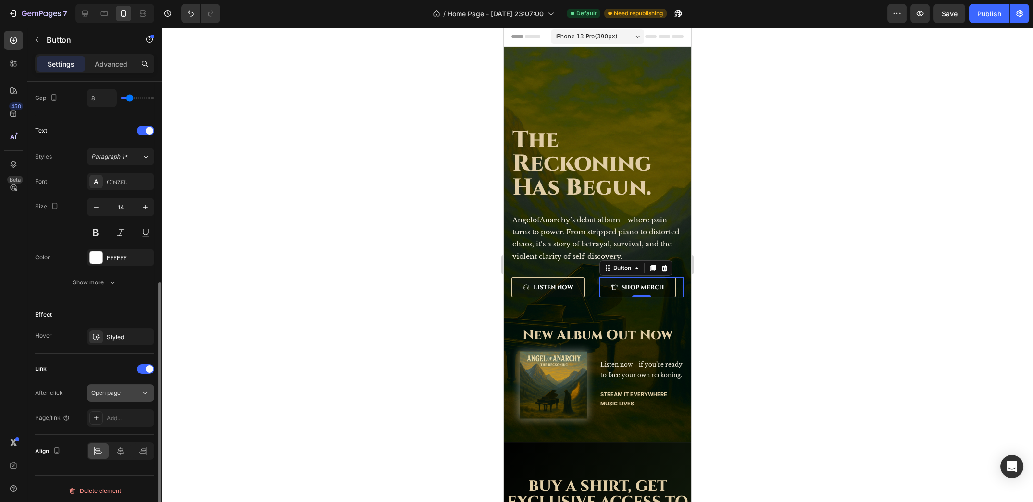
click at [126, 397] on button "Open page" at bounding box center [120, 393] width 67 height 17
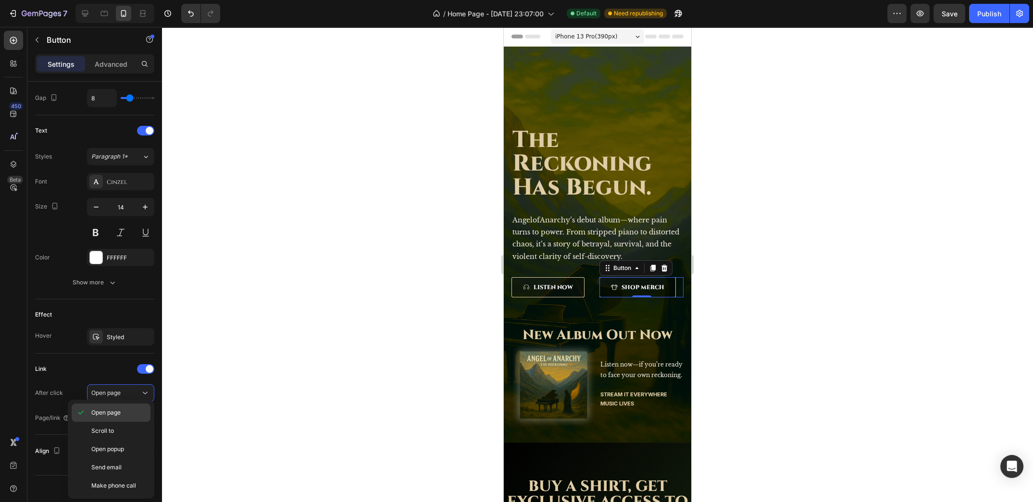
click at [122, 413] on p "Open page" at bounding box center [118, 413] width 55 height 9
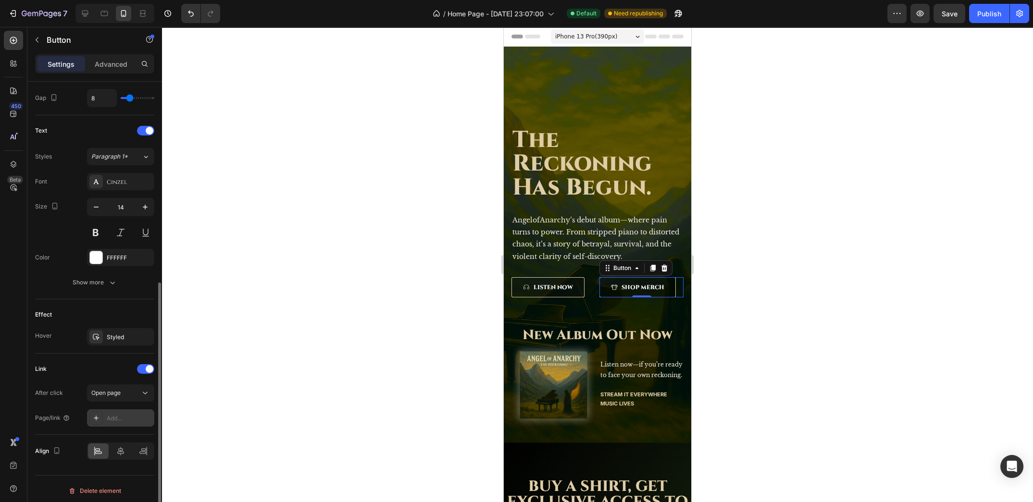
click at [127, 417] on div "Add..." at bounding box center [129, 418] width 45 height 9
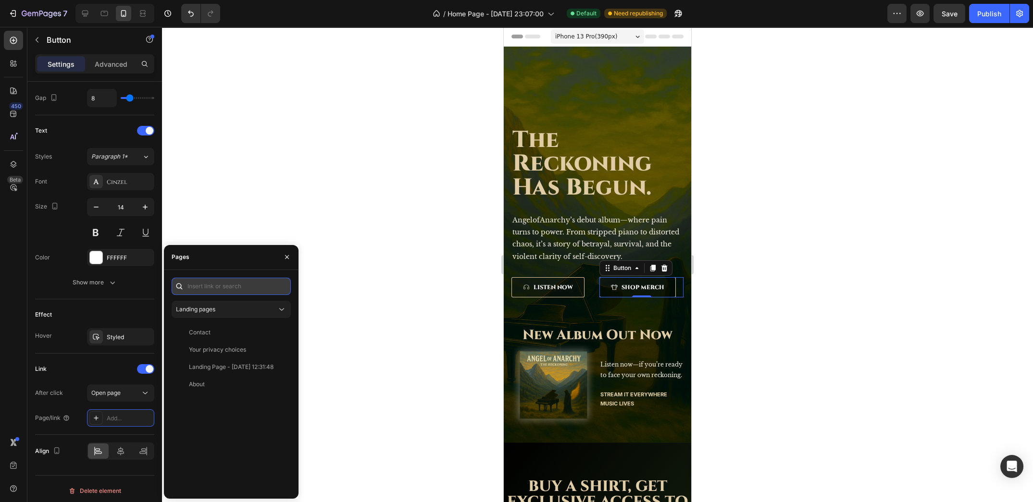
click at [222, 291] on input "text" at bounding box center [231, 286] width 119 height 17
paste input "https://angelofanarchymusic.com/products/unisex-oversized-boxy-tee"
type input "https://angelofanarchymusic.com/products/unisex-oversized-boxy-tee"
click at [233, 305] on div "https://angelofanarchymusic.com/products/unisex-oversized-boxy-tee" at bounding box center [220, 309] width 62 height 9
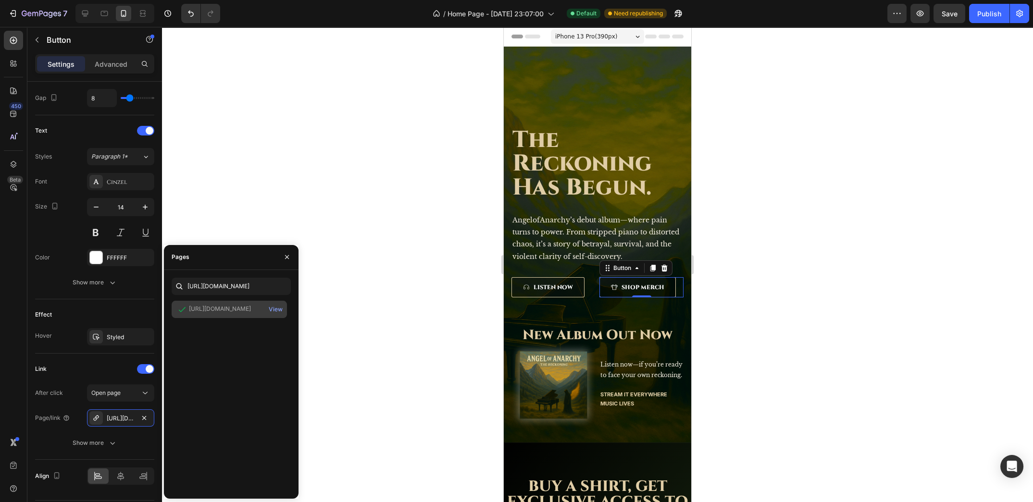
scroll to position [0, 0]
click at [96, 361] on div "Link" at bounding box center [94, 368] width 119 height 15
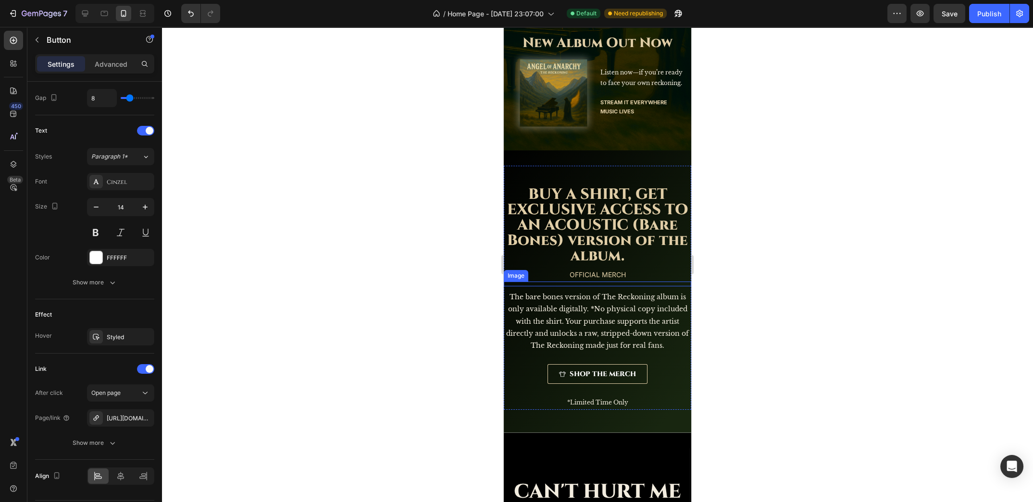
scroll to position [335, 0]
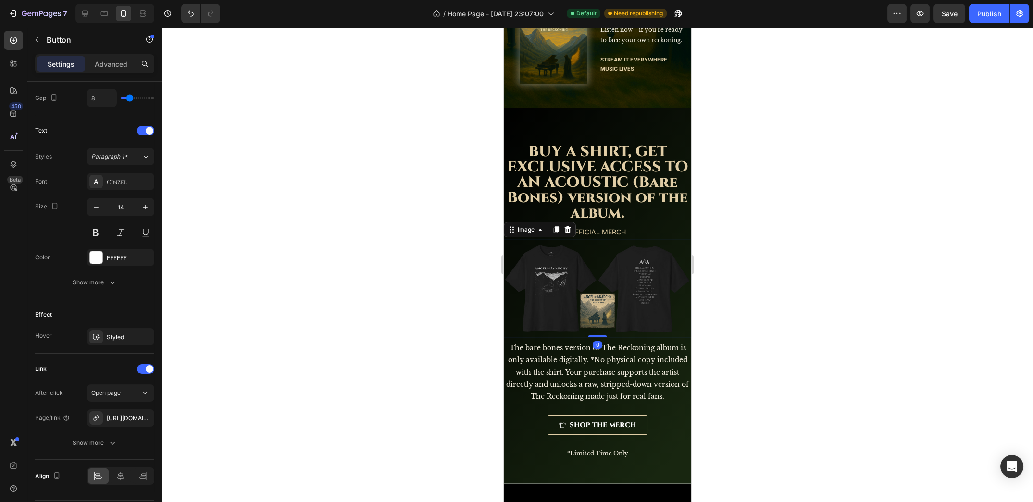
click at [618, 292] on img at bounding box center [597, 290] width 187 height 94
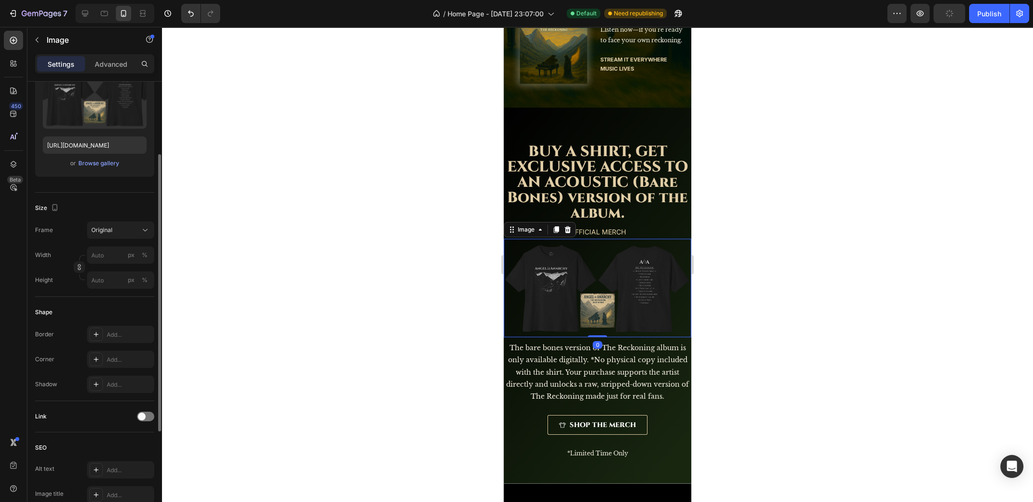
scroll to position [275, 0]
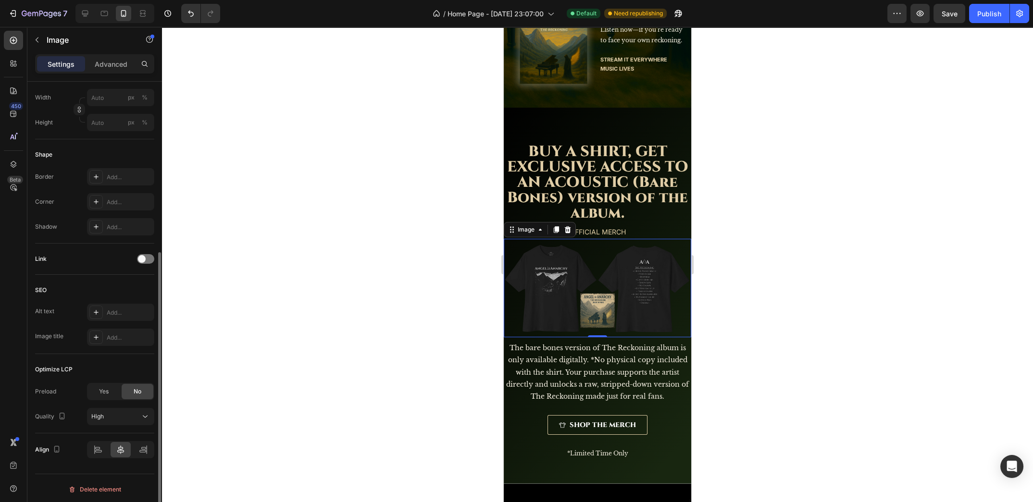
click at [149, 263] on div "Link" at bounding box center [94, 258] width 119 height 15
click at [148, 261] on div at bounding box center [145, 259] width 17 height 10
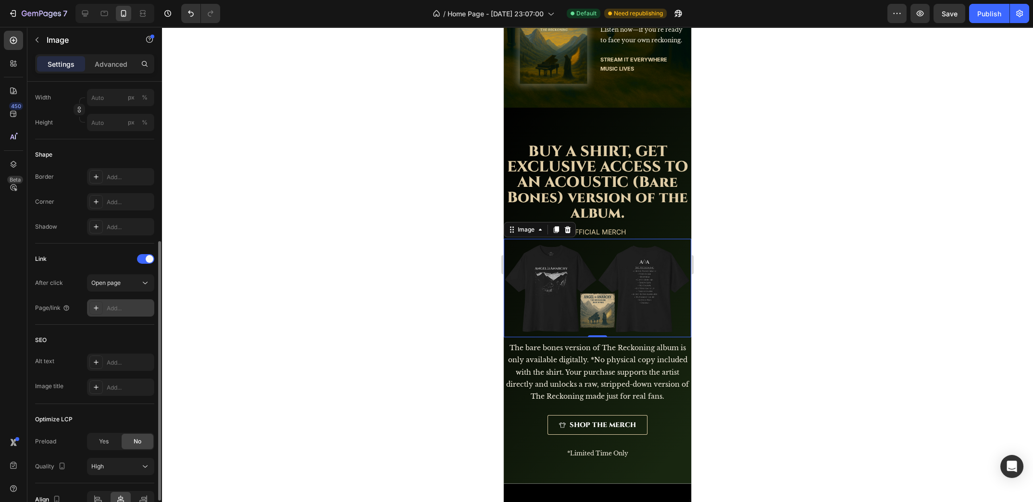
click at [123, 307] on div "Add..." at bounding box center [129, 308] width 45 height 9
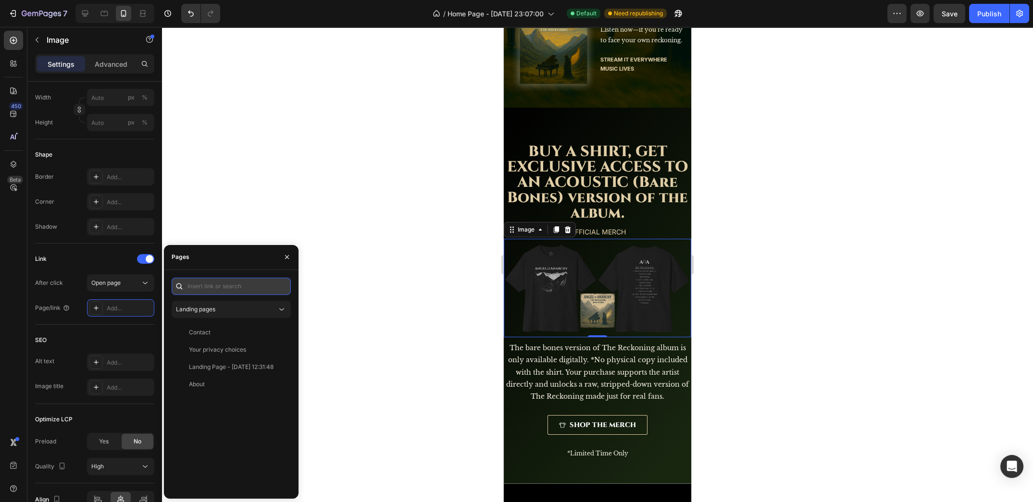
click at [225, 287] on input "text" at bounding box center [231, 286] width 119 height 17
paste input "https://angelofanarchymusic.com/products/unisex-oversized-boxy-tee"
type input "https://angelofanarchymusic.com/products/unisex-oversized-boxy-tee"
click at [245, 308] on div "https://angelofanarchymusic.com/products/unisex-oversized-boxy-tee" at bounding box center [220, 309] width 62 height 9
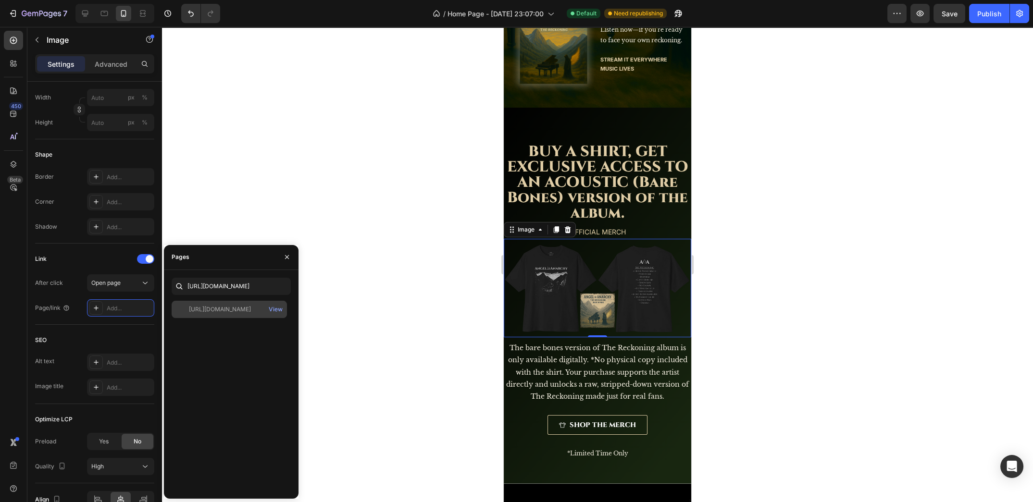
scroll to position [0, 0]
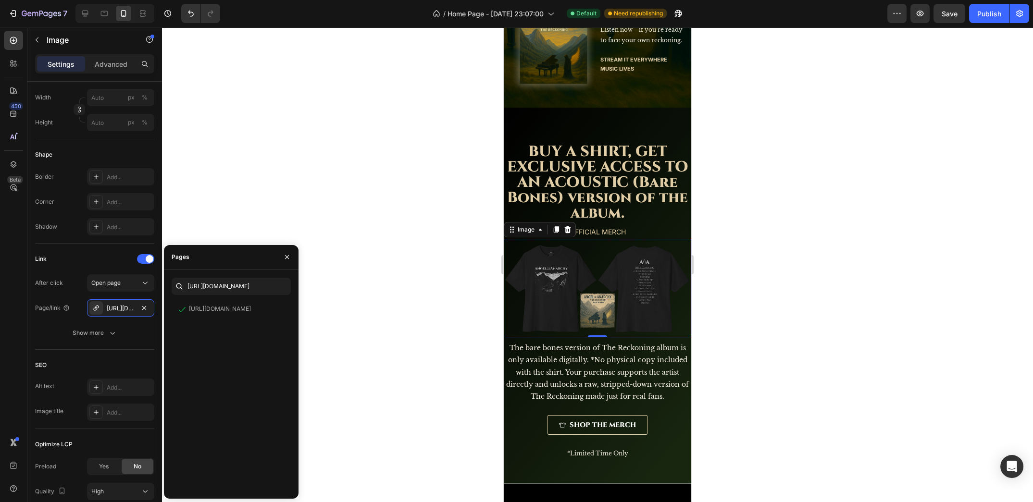
click at [404, 337] on div at bounding box center [597, 264] width 871 height 475
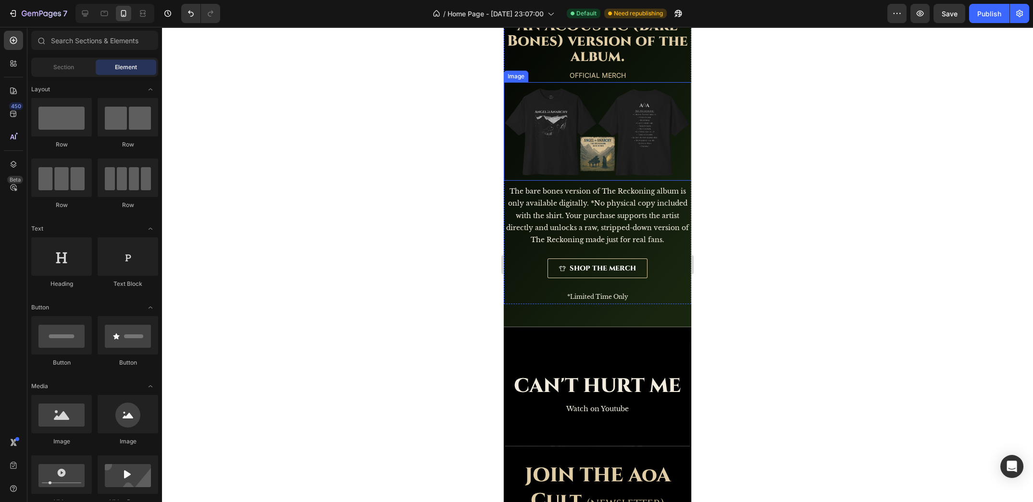
scroll to position [596, 0]
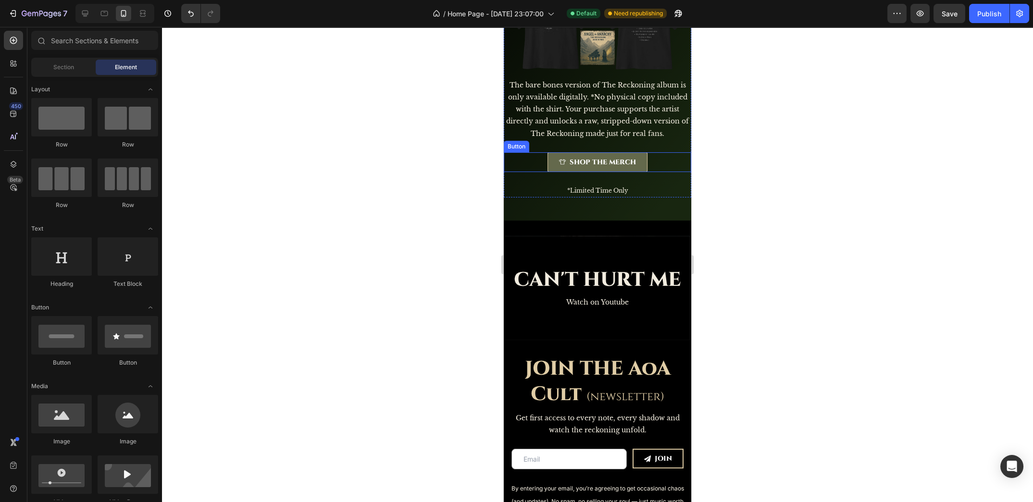
click at [637, 157] on button "SHOP THE MERCH" at bounding box center [597, 162] width 100 height 20
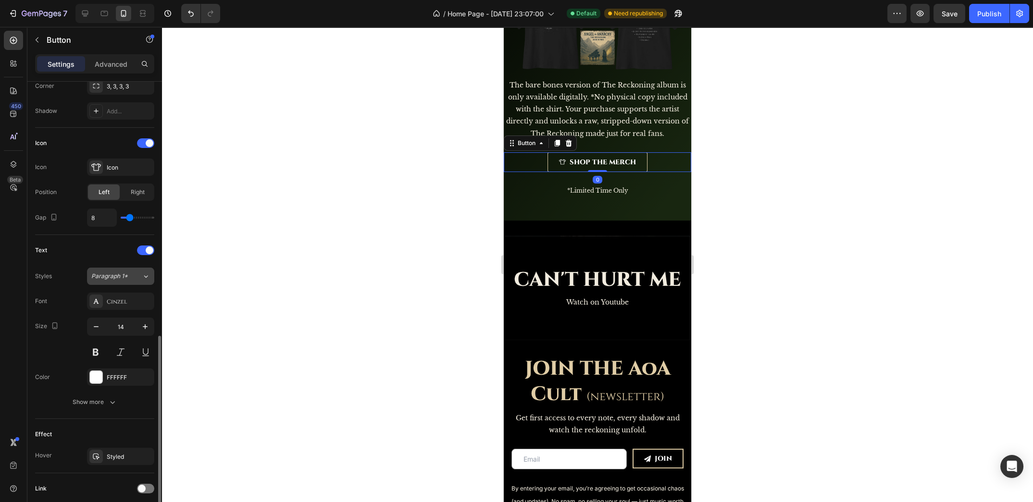
scroll to position [313, 0]
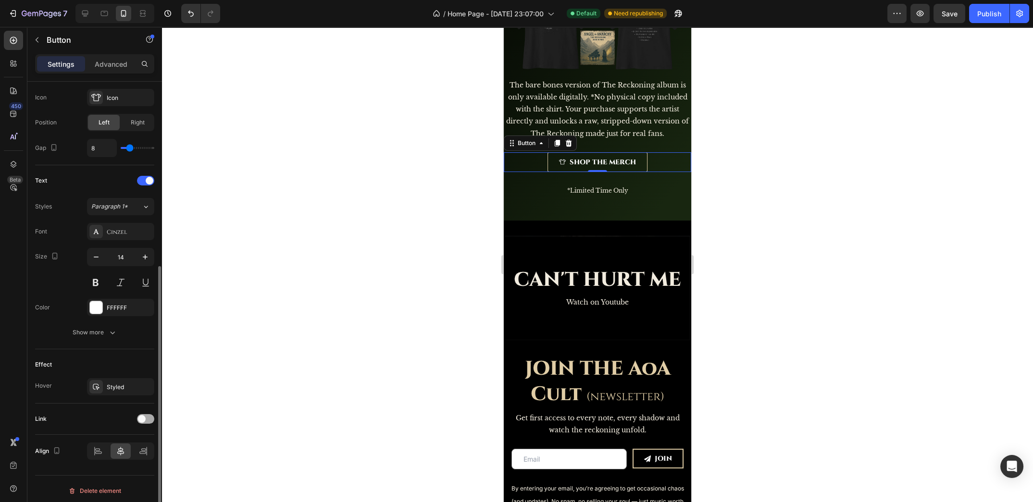
click at [148, 417] on div at bounding box center [145, 419] width 17 height 10
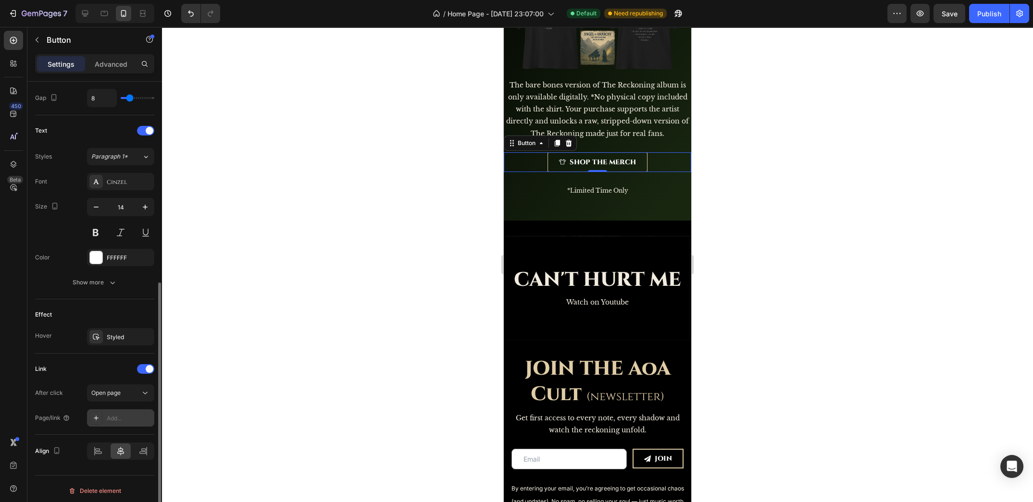
click at [119, 416] on div "Add..." at bounding box center [129, 418] width 45 height 9
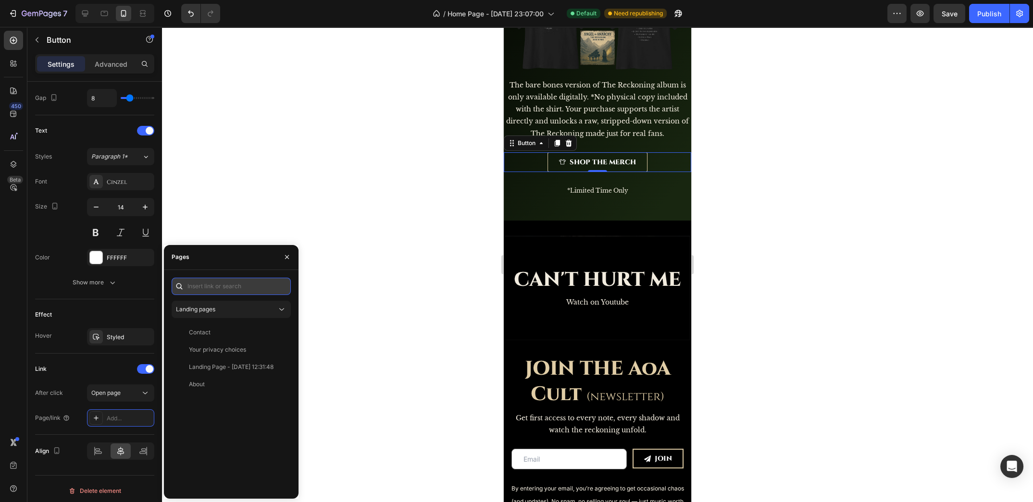
click at [234, 294] on input "text" at bounding box center [231, 286] width 119 height 17
paste input "https://angelofanarchymusic.com/products/unisex-oversized-boxy-tee"
type input "https://angelofanarchymusic.com/products/unisex-oversized-boxy-tee"
click at [236, 310] on div "https://angelofanarchymusic.com/products/unisex-oversized-boxy-tee" at bounding box center [220, 309] width 62 height 9
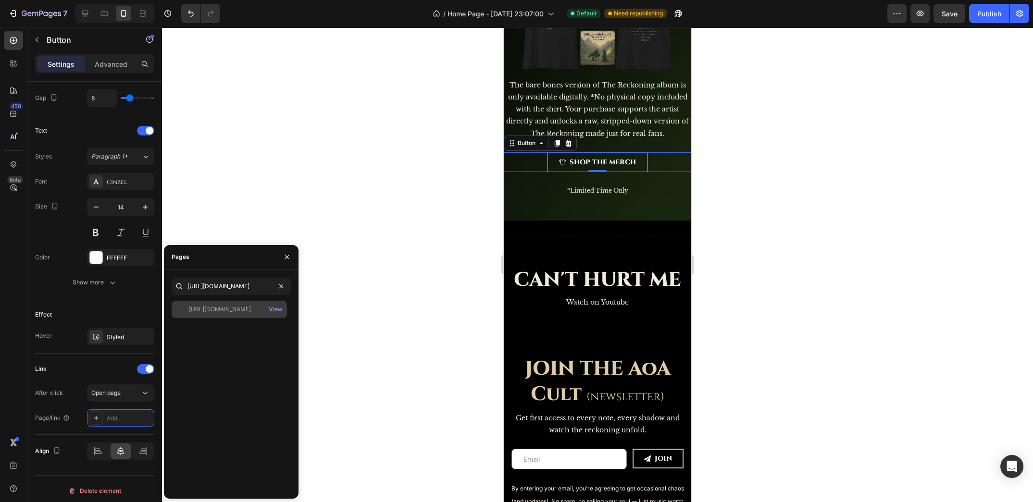
scroll to position [0, 0]
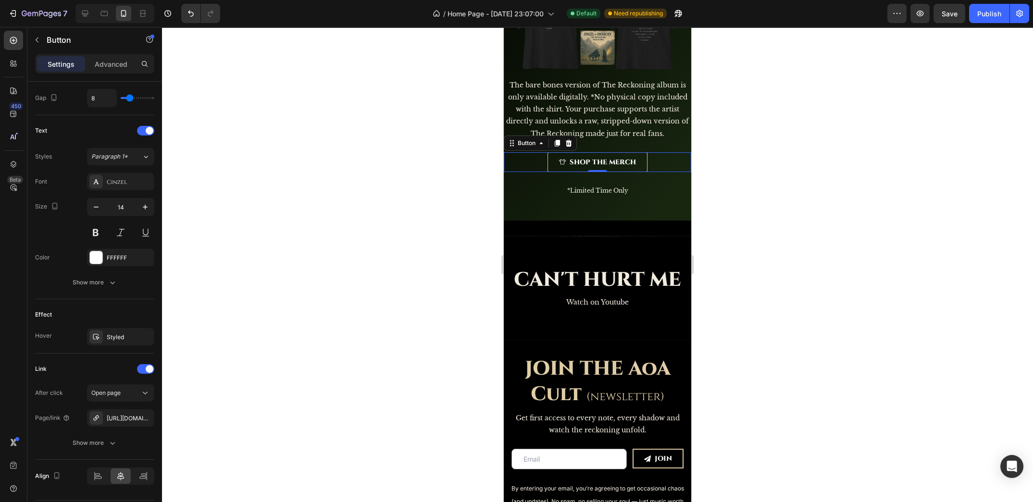
click at [379, 257] on div at bounding box center [597, 264] width 871 height 475
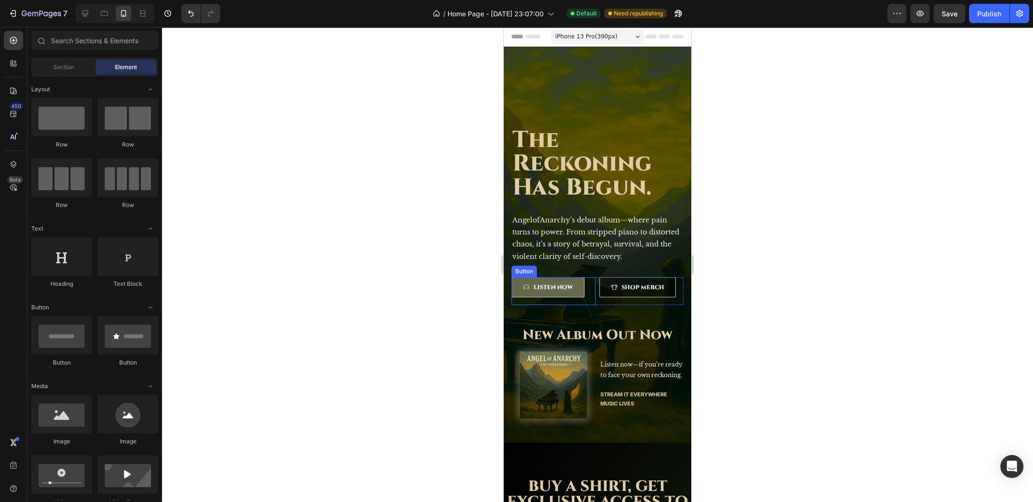
click at [576, 285] on link "LISTEN NOW" at bounding box center [547, 287] width 73 height 20
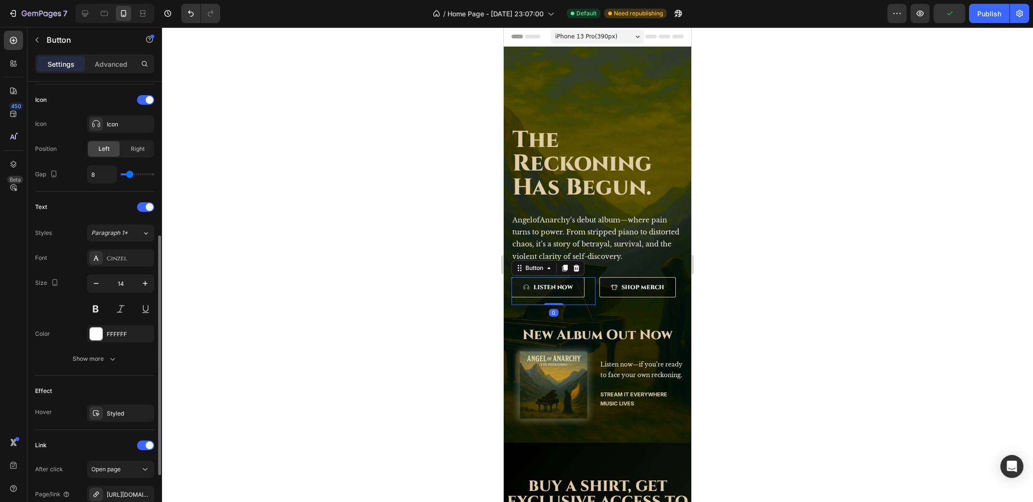
scroll to position [388, 0]
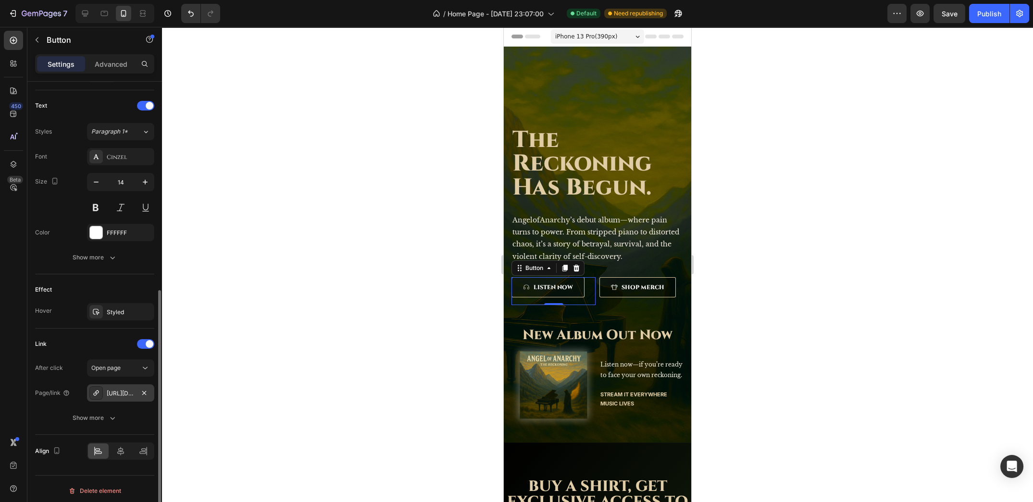
click at [112, 391] on div "https://angelofanarchymusic.com/listen" at bounding box center [121, 393] width 28 height 9
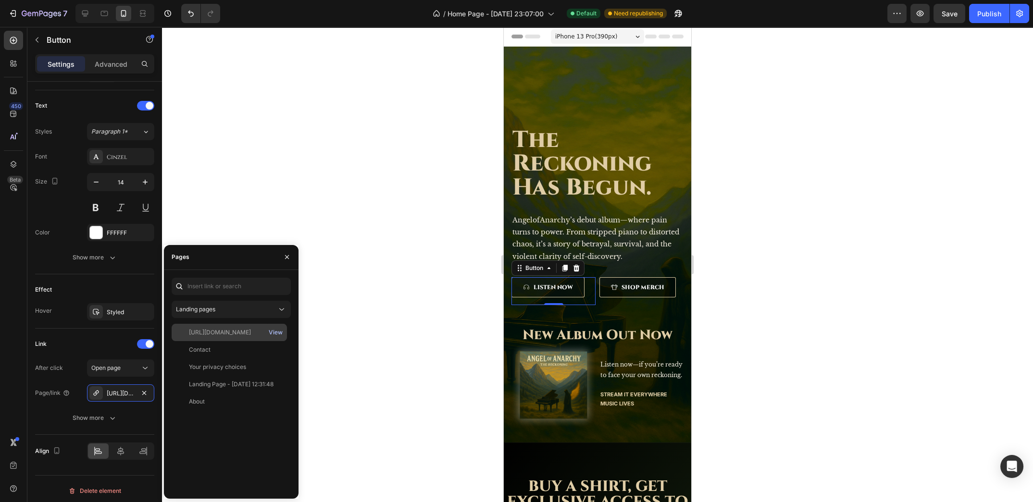
click at [281, 332] on div "View" at bounding box center [276, 332] width 14 height 9
click at [452, 205] on div at bounding box center [597, 264] width 871 height 475
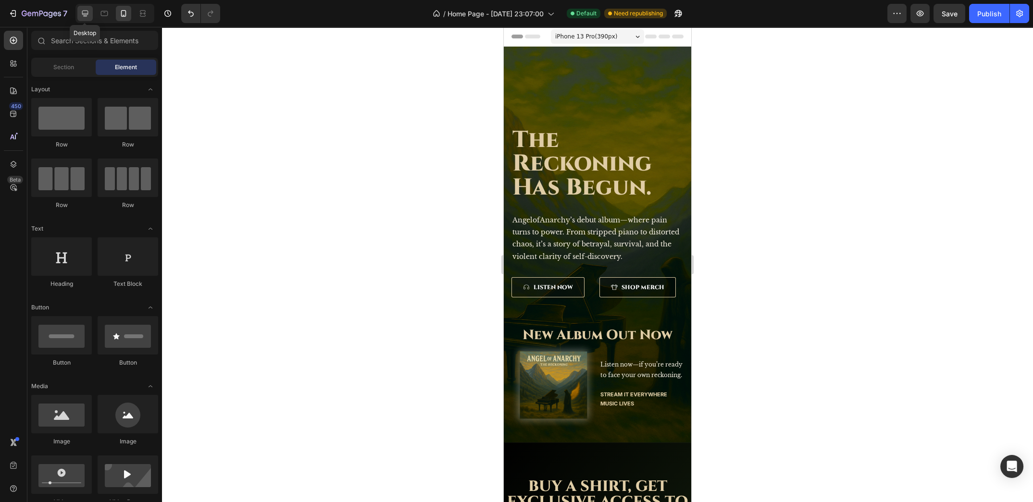
click at [87, 16] on icon at bounding box center [85, 14] width 10 height 10
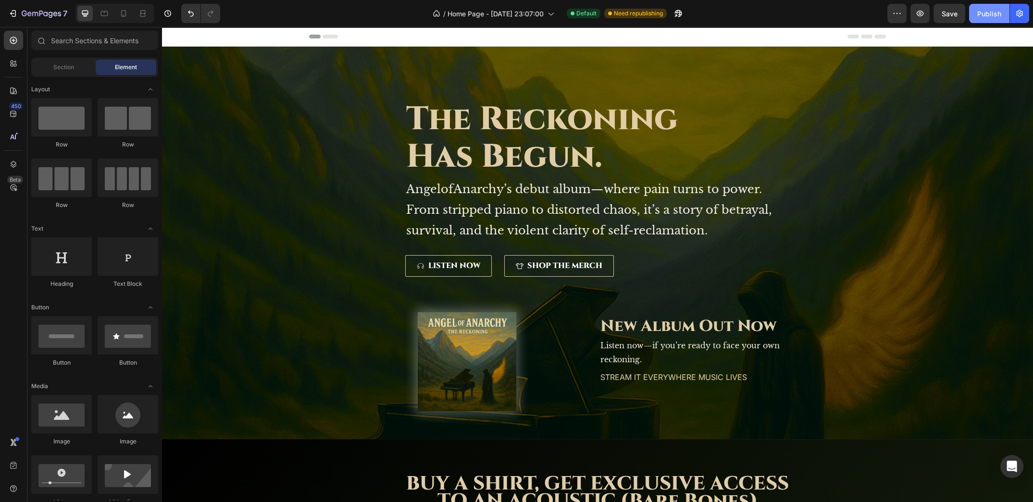
click at [975, 14] on button "Publish" at bounding box center [989, 13] width 40 height 19
click at [126, 11] on icon at bounding box center [124, 14] width 10 height 10
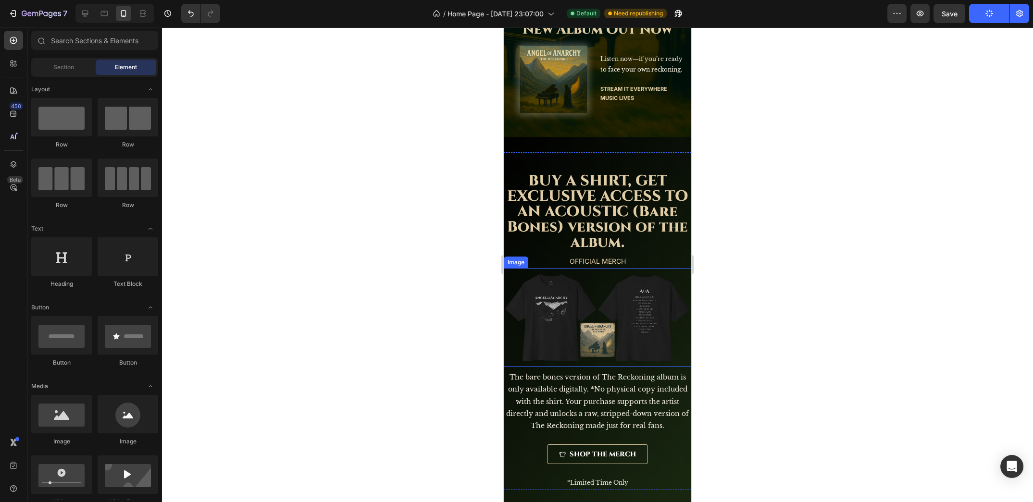
scroll to position [397, 0]
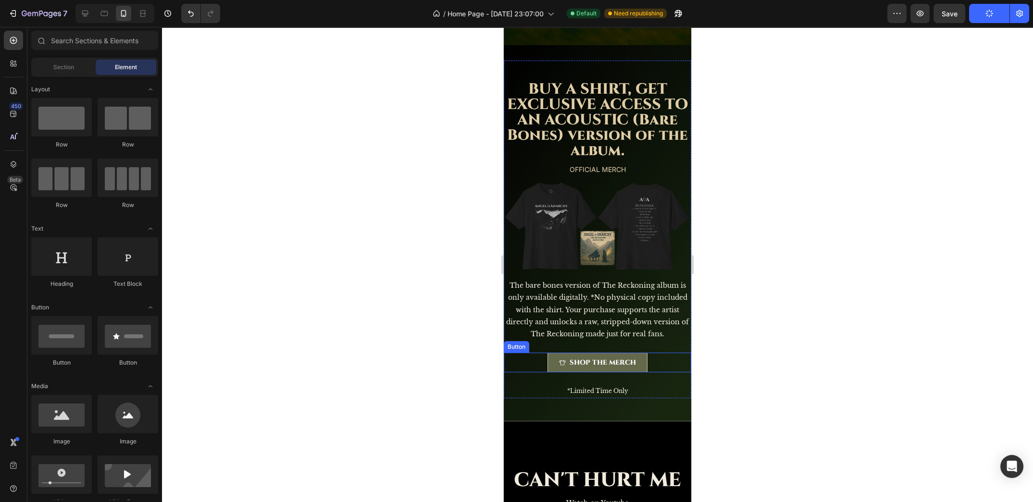
click at [638, 353] on link "SHOP THE MERCH" at bounding box center [597, 363] width 100 height 20
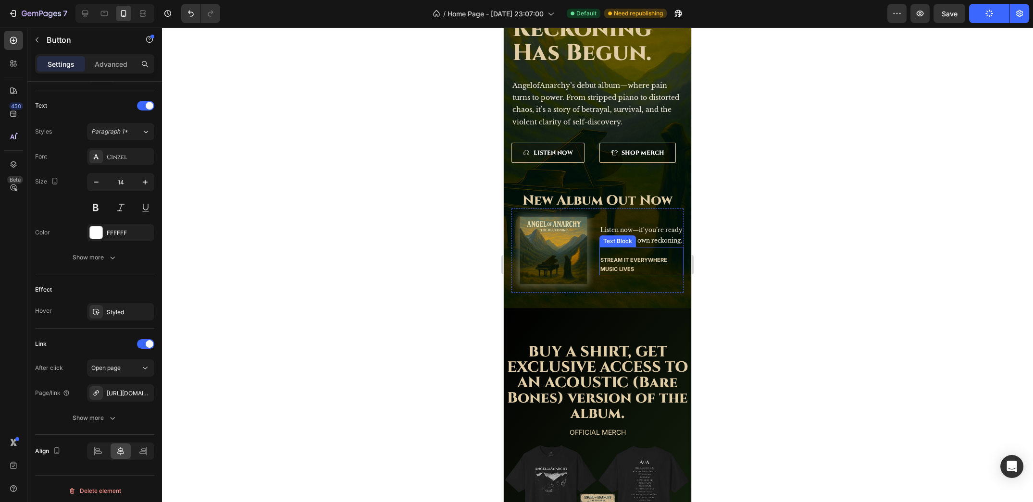
scroll to position [0, 0]
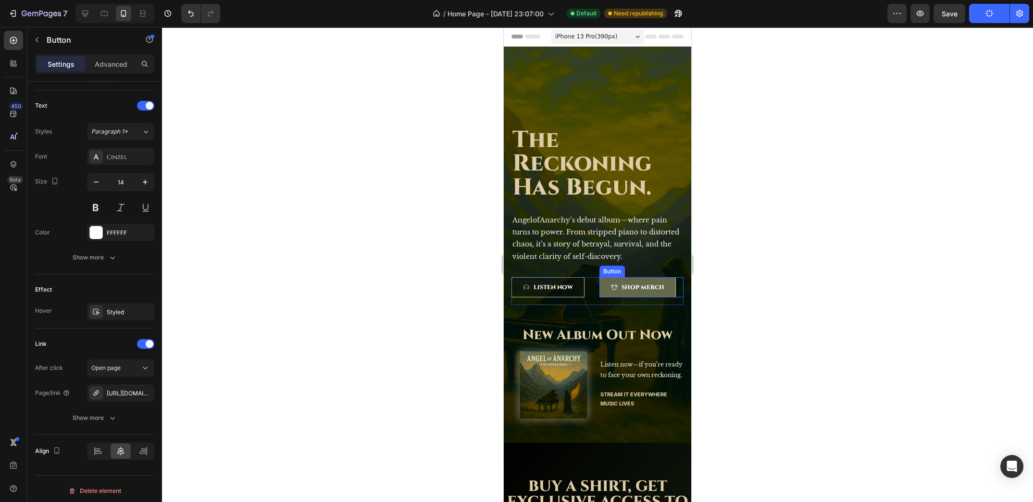
click at [665, 282] on link "SHOP MERCH" at bounding box center [637, 287] width 76 height 20
click at [85, 14] on icon at bounding box center [85, 14] width 10 height 10
type input "16"
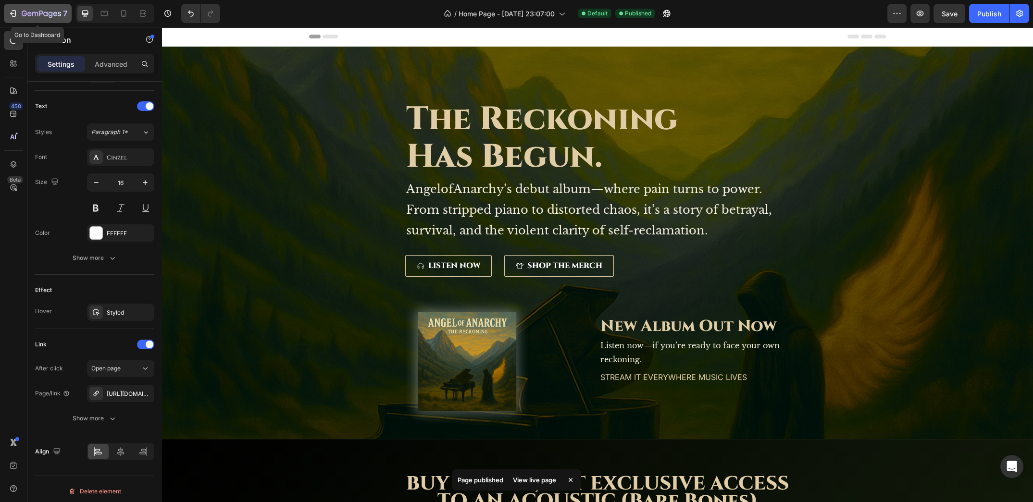
click at [23, 12] on icon "button" at bounding box center [41, 14] width 39 height 8
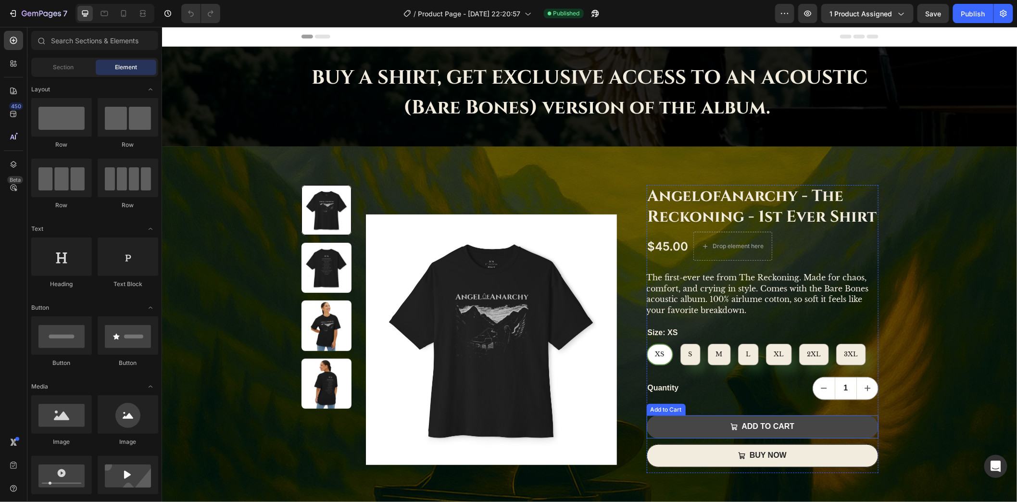
click at [801, 423] on button "ADD TO CART" at bounding box center [762, 426] width 232 height 23
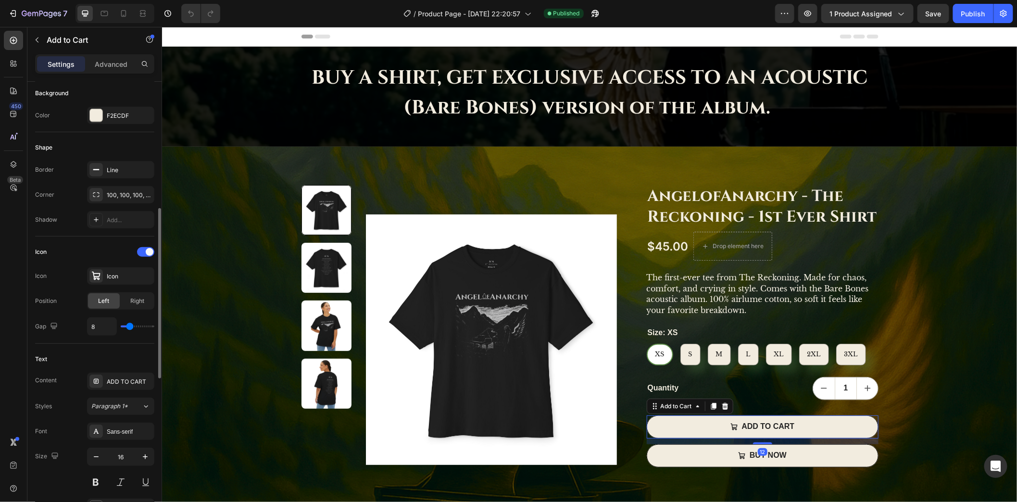
scroll to position [349, 0]
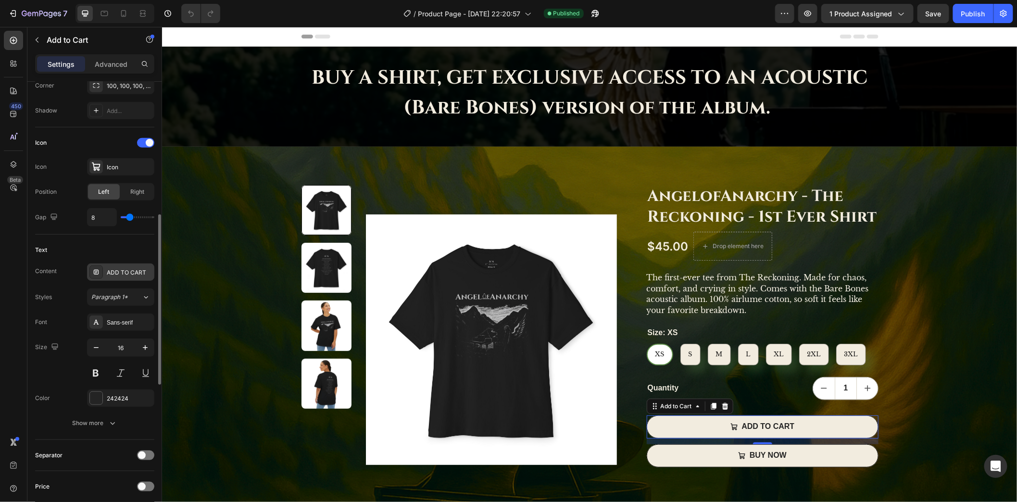
click at [135, 276] on div "ADD TO CART" at bounding box center [120, 271] width 67 height 17
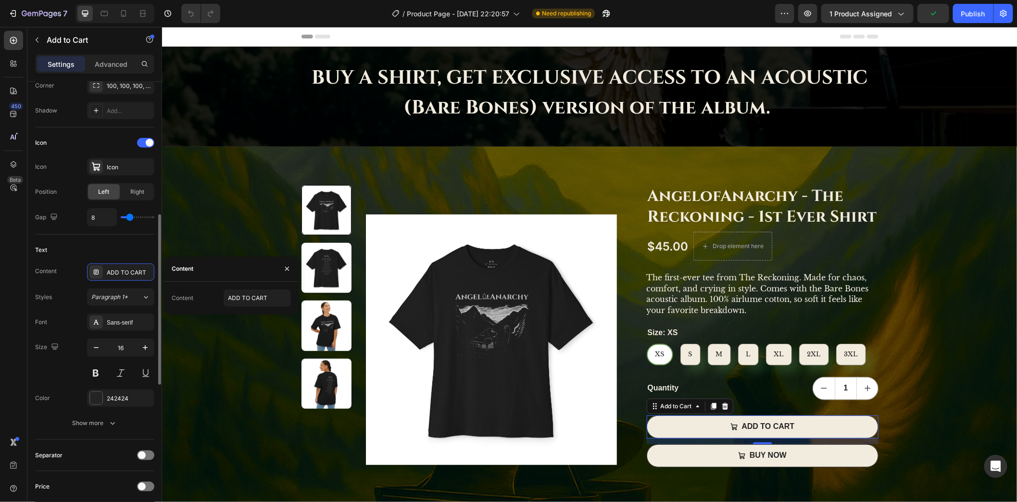
click at [128, 243] on div "Text" at bounding box center [94, 249] width 119 height 15
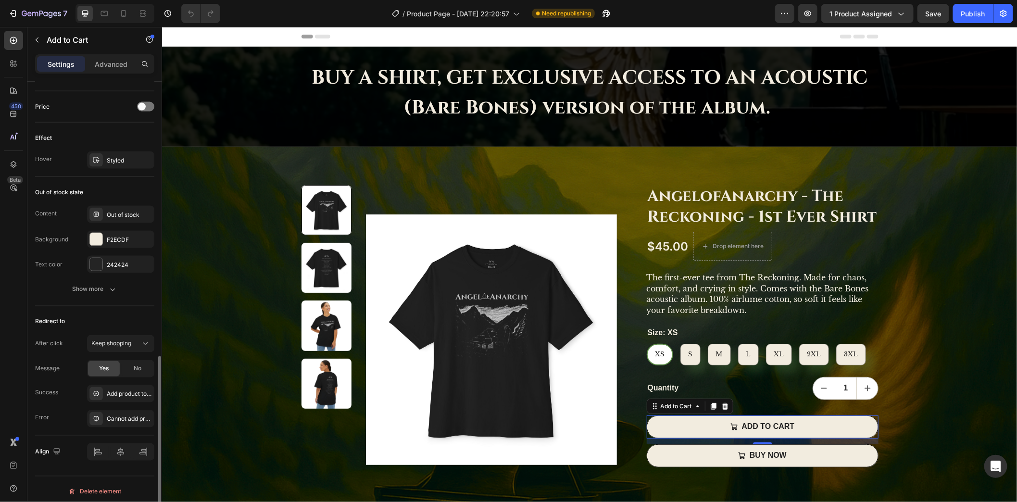
scroll to position [726, 0]
click at [113, 289] on icon "button" at bounding box center [113, 292] width 10 height 10
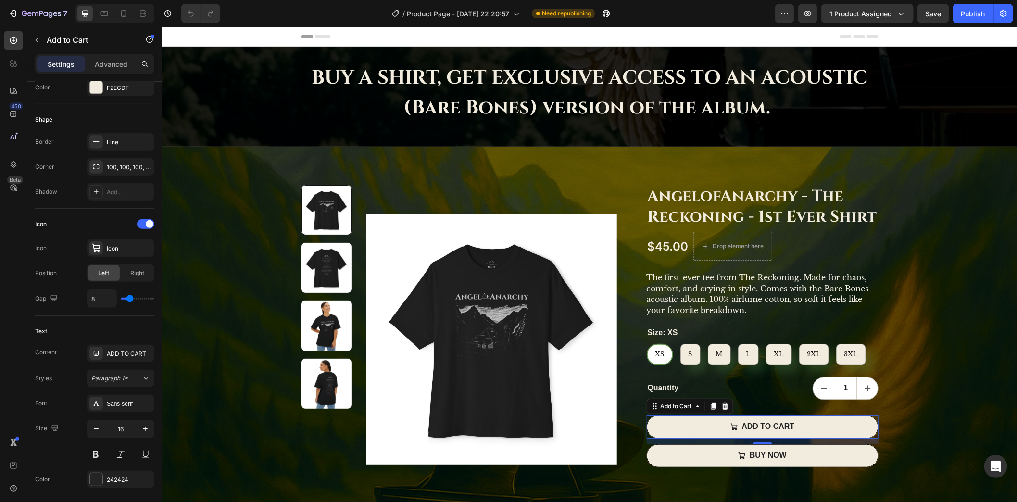
scroll to position [0, 0]
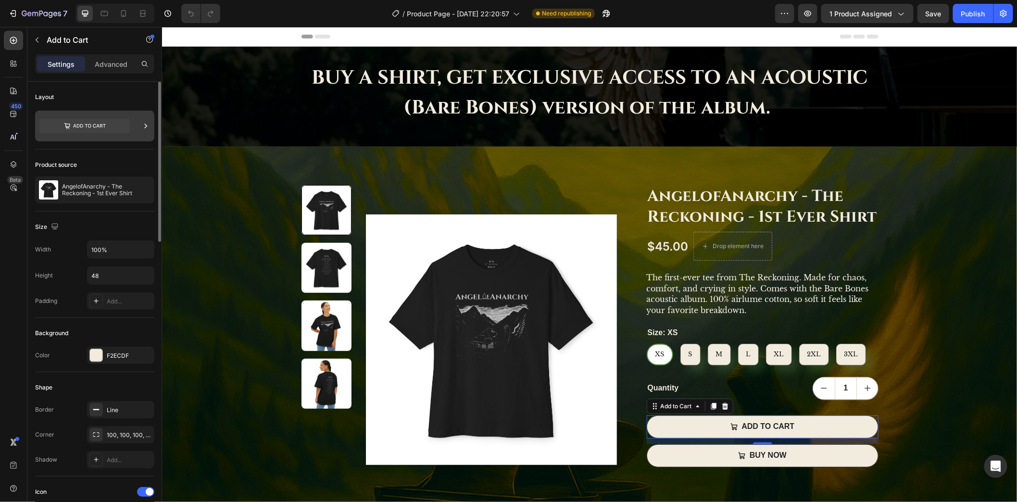
click at [141, 126] on icon at bounding box center [146, 126] width 10 height 10
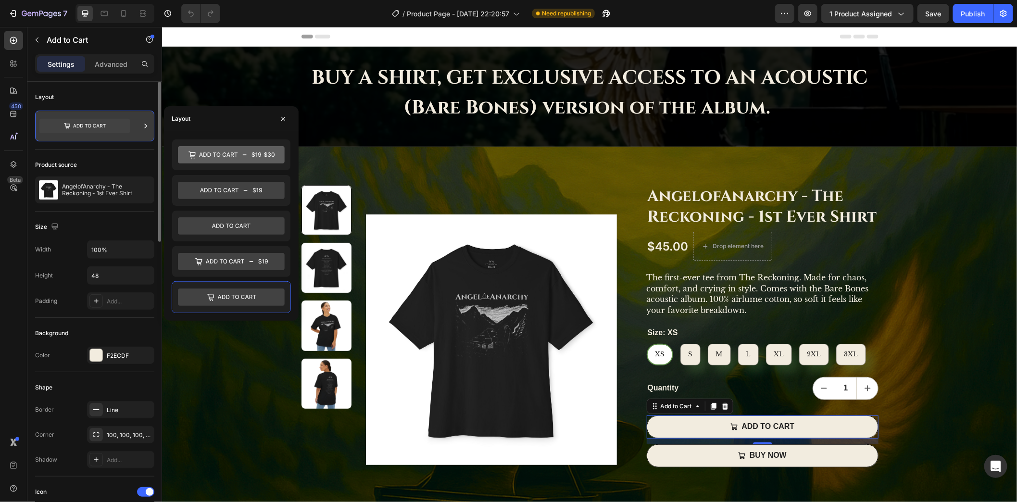
click at [139, 128] on div at bounding box center [94, 126] width 119 height 31
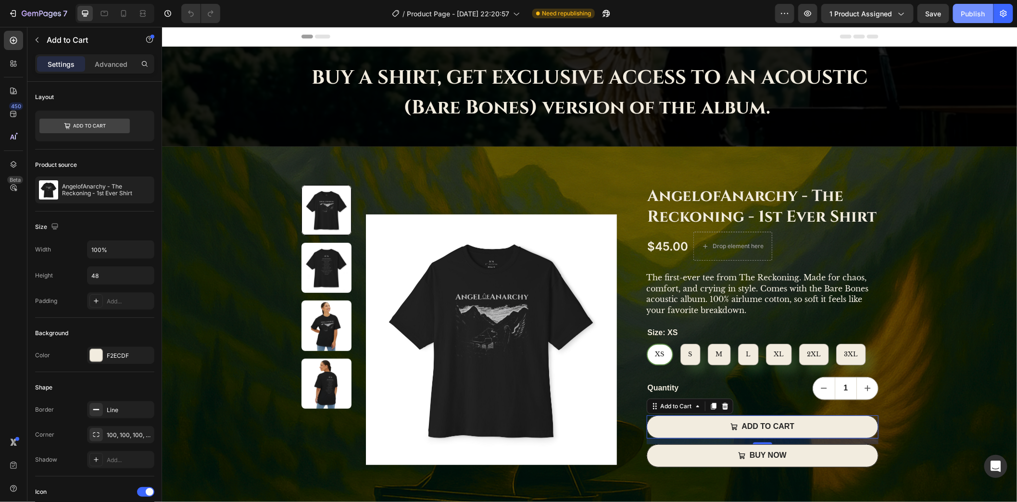
click at [964, 14] on div "Publish" at bounding box center [973, 14] width 24 height 10
click at [128, 15] on div at bounding box center [123, 13] width 15 height 15
type input "42"
type input "14"
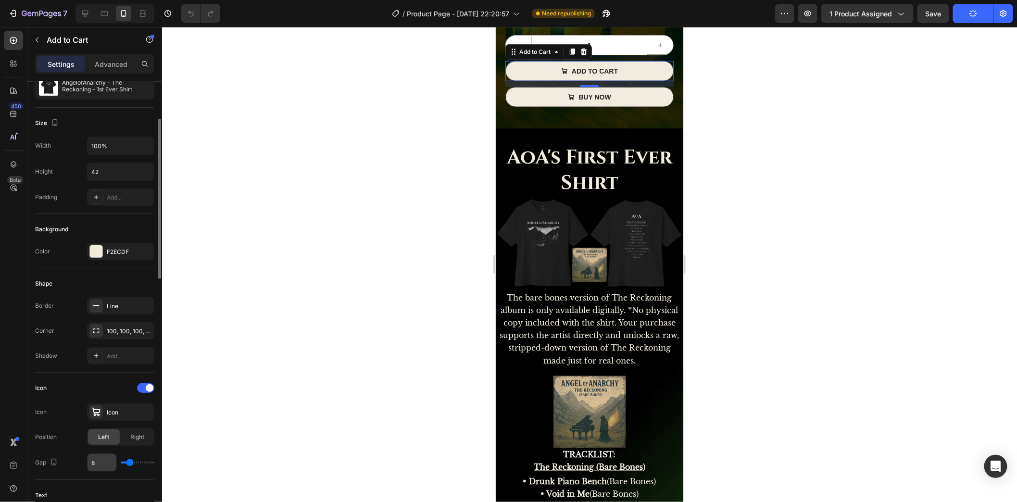
scroll to position [235, 0]
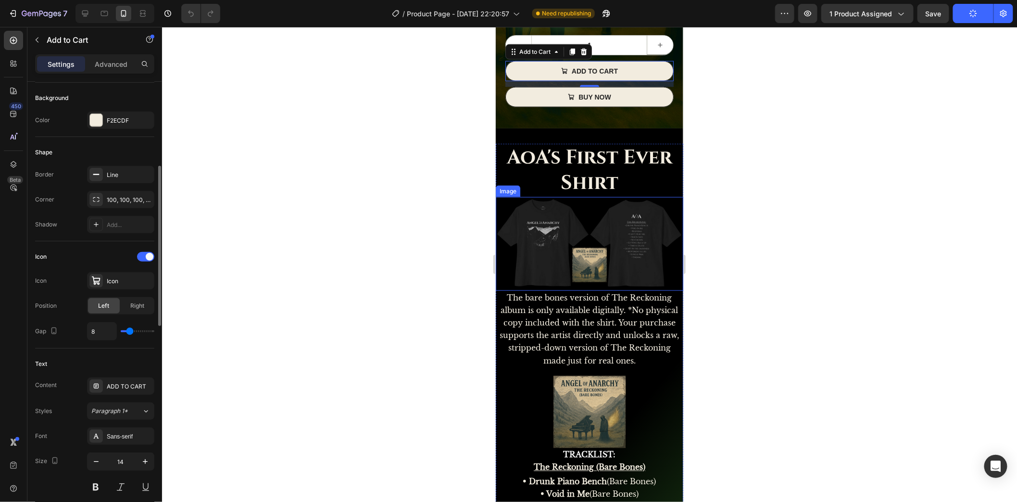
click at [552, 249] on img at bounding box center [588, 244] width 187 height 94
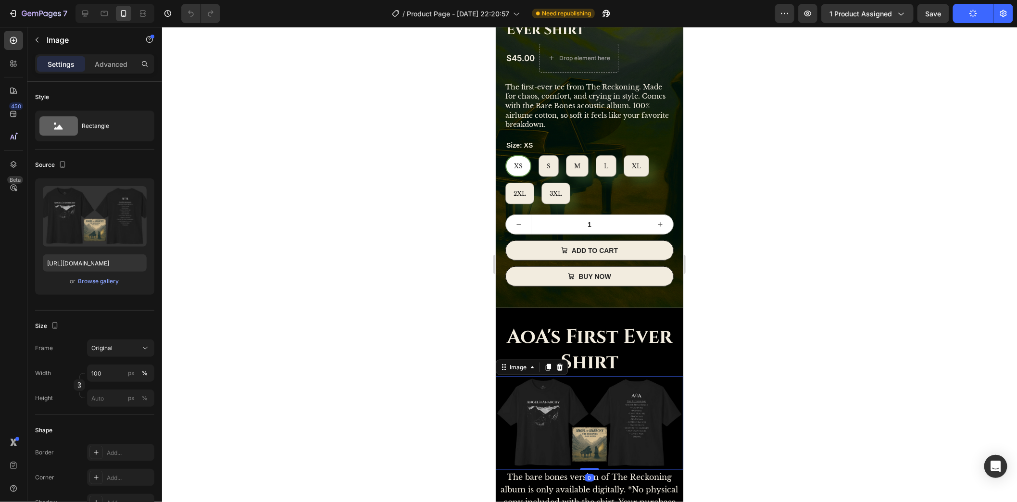
scroll to position [302, 0]
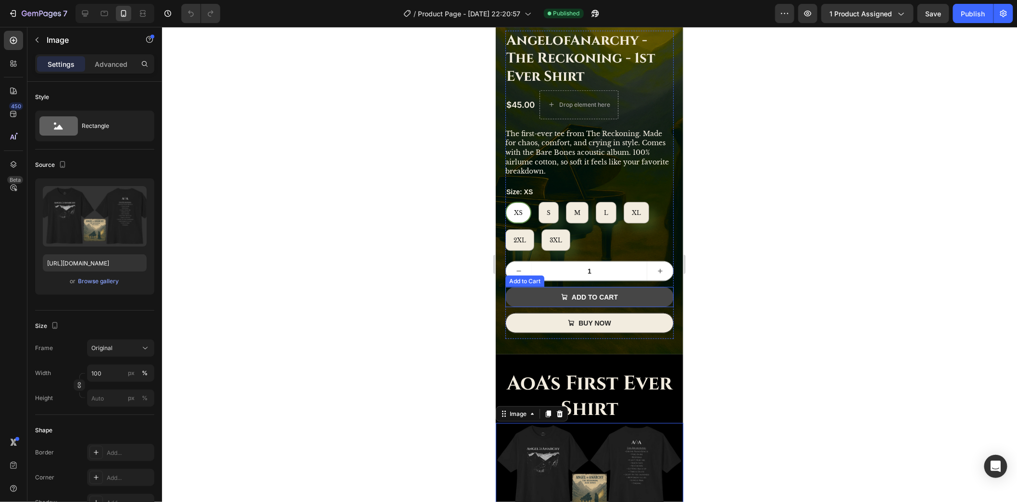
click at [641, 296] on button "ADD TO CART" at bounding box center [589, 296] width 168 height 20
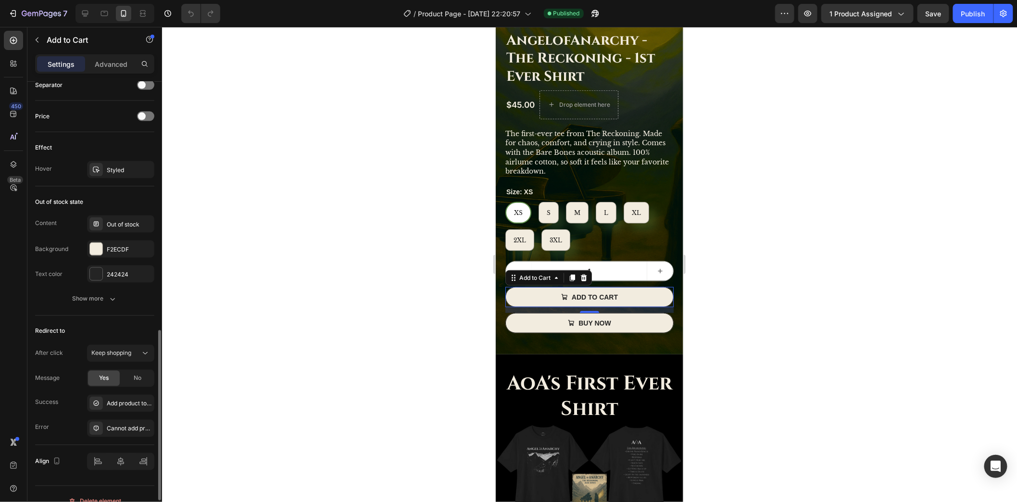
scroll to position [701, 0]
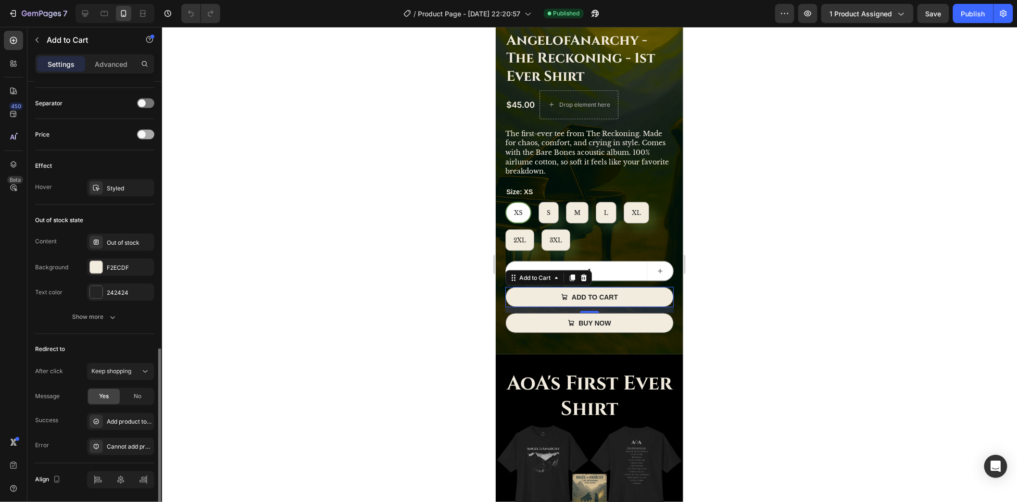
click at [152, 134] on div at bounding box center [145, 135] width 17 height 10
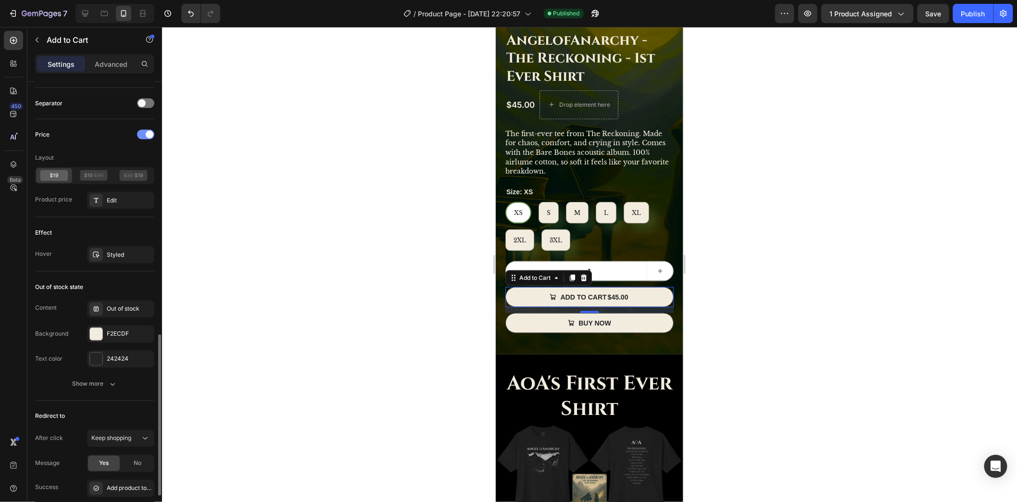
click at [143, 132] on div at bounding box center [145, 135] width 17 height 10
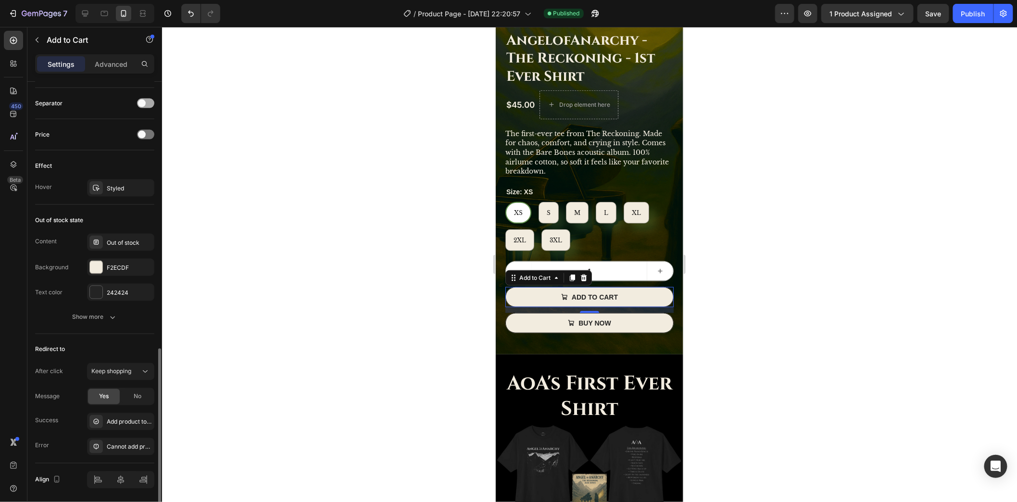
click at [151, 101] on div at bounding box center [145, 104] width 17 height 10
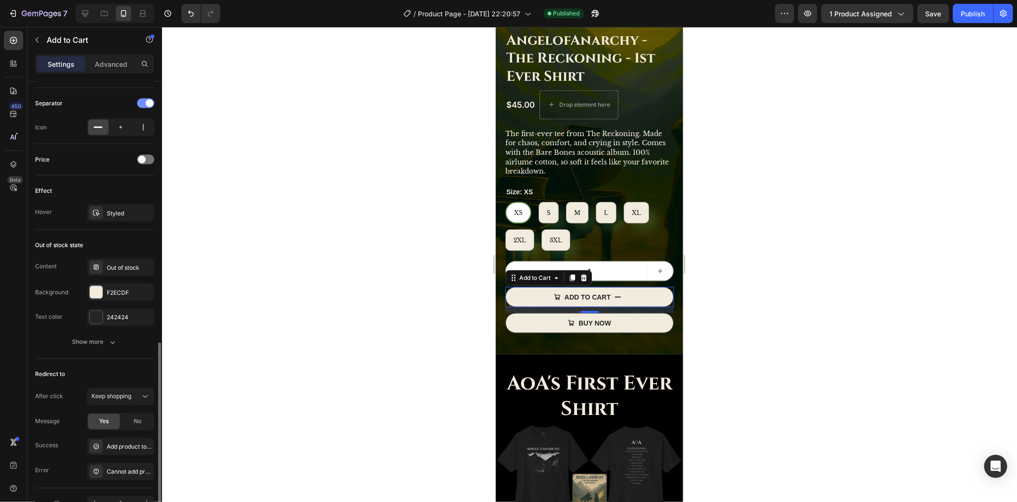
click at [141, 101] on div at bounding box center [145, 104] width 17 height 10
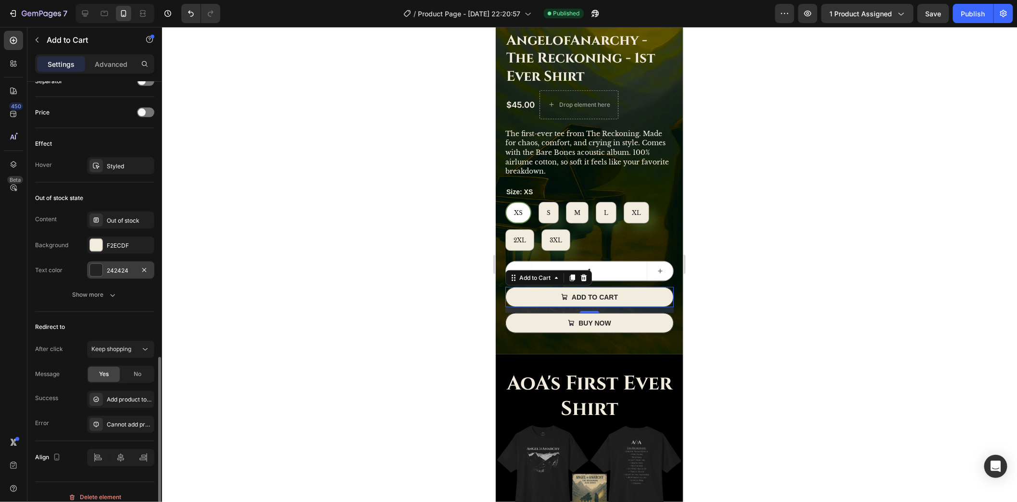
scroll to position [729, 0]
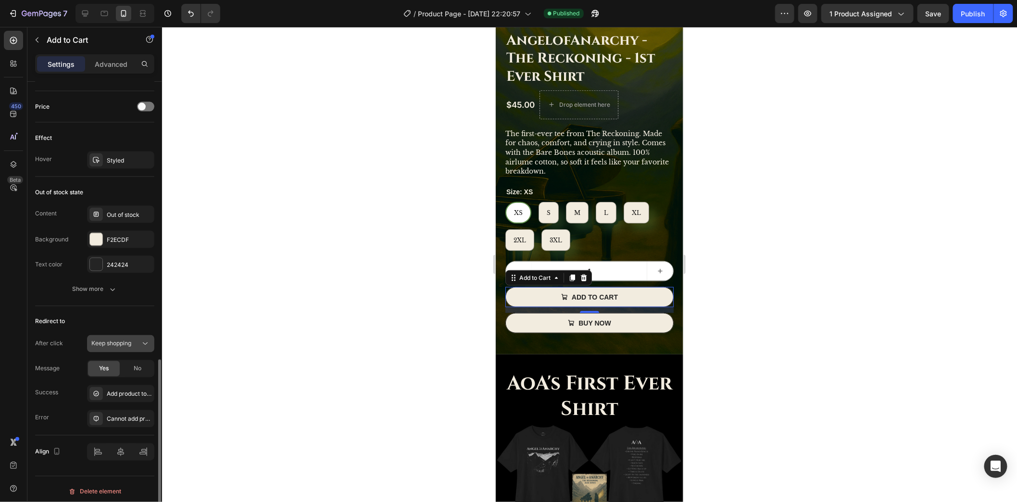
click at [141, 335] on button "Keep shopping" at bounding box center [120, 343] width 67 height 17
click at [123, 314] on div "Redirect to" at bounding box center [94, 321] width 119 height 15
click at [103, 344] on div "Keep shopping" at bounding box center [120, 344] width 59 height 10
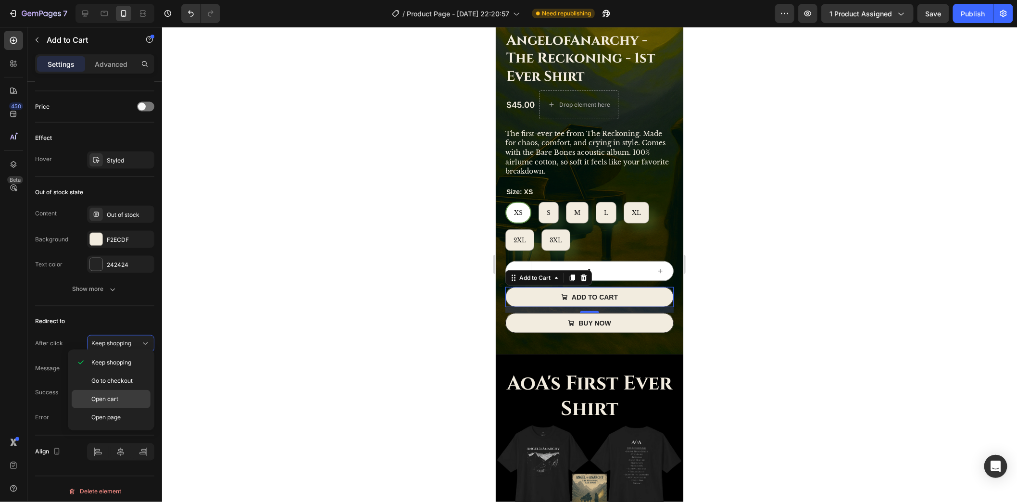
click at [135, 395] on p "Open cart" at bounding box center [118, 399] width 55 height 9
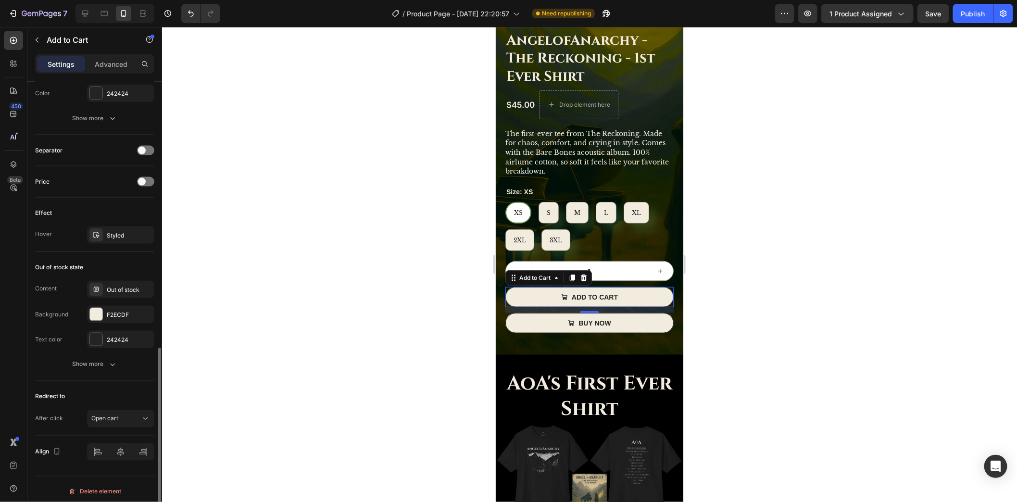
scroll to position [654, 0]
click at [88, 16] on icon at bounding box center [85, 14] width 10 height 10
type input "48"
type input "16"
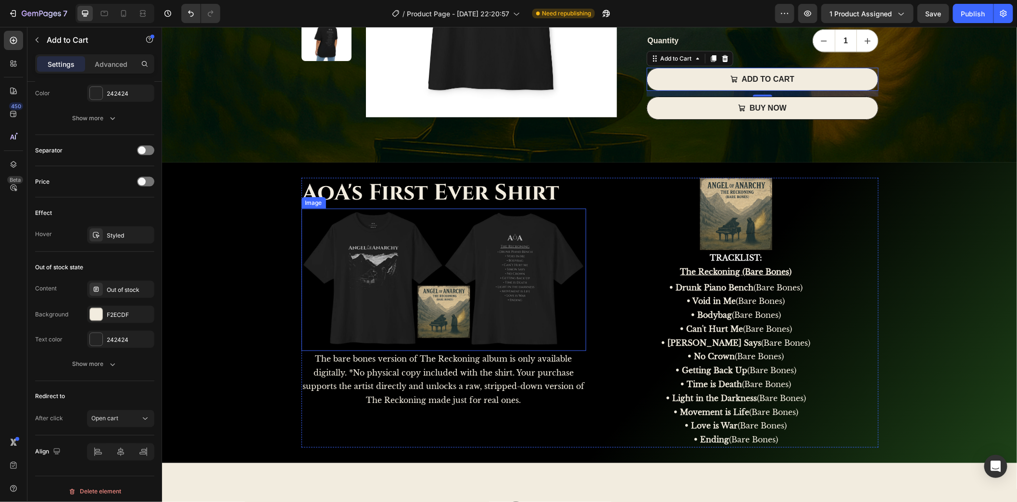
scroll to position [354, 0]
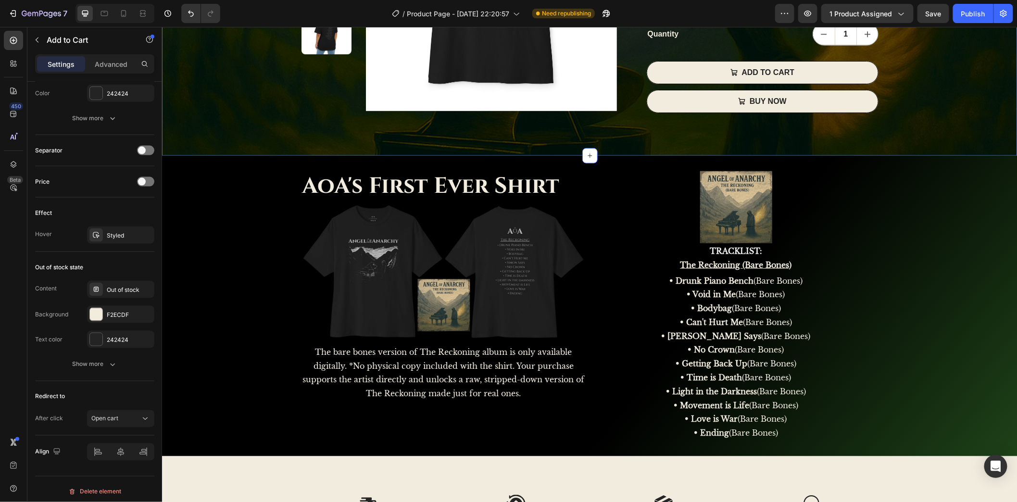
scroll to position [0, 0]
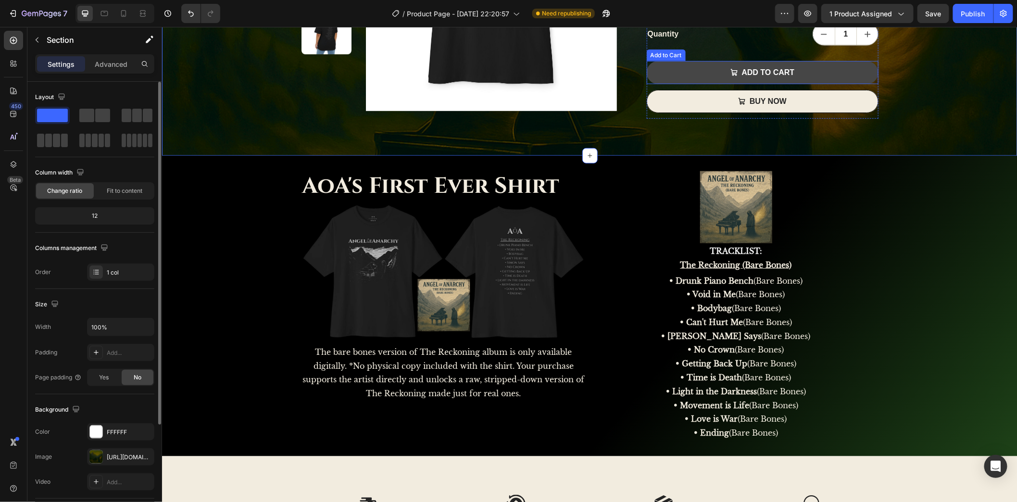
click at [867, 73] on button "ADD TO CART" at bounding box center [762, 72] width 232 height 23
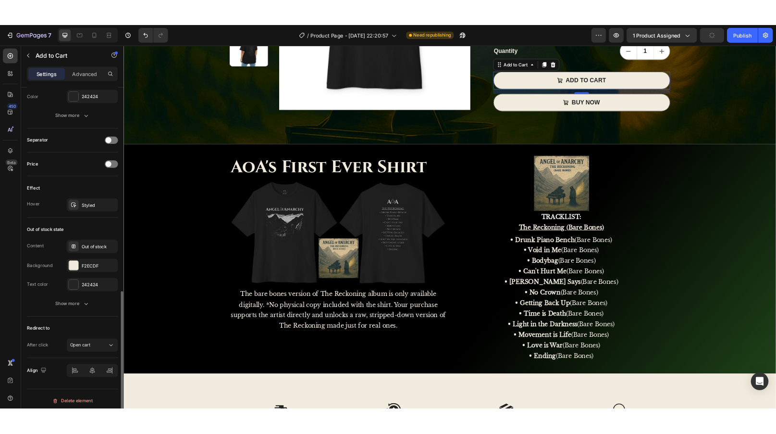
scroll to position [654, 0]
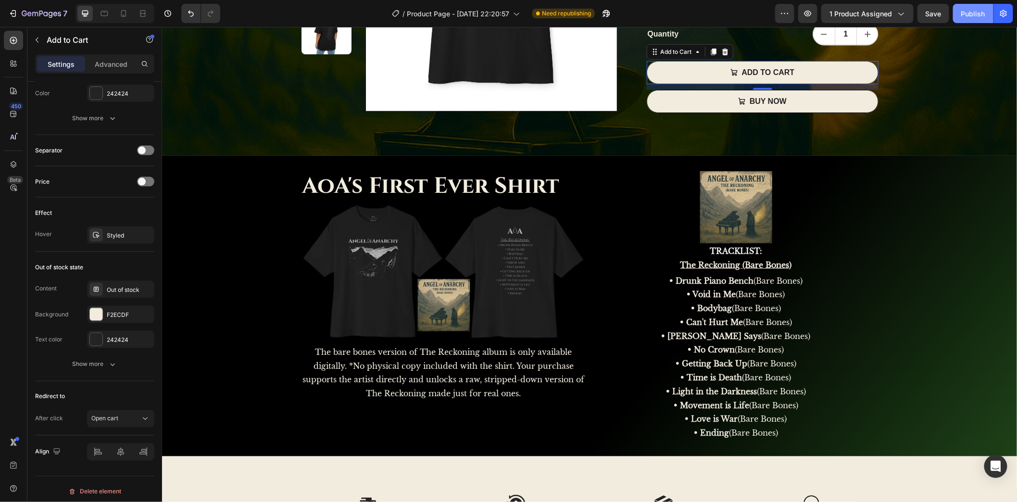
click at [978, 14] on div "Publish" at bounding box center [973, 14] width 24 height 10
